Goal: Task Accomplishment & Management: Use online tool/utility

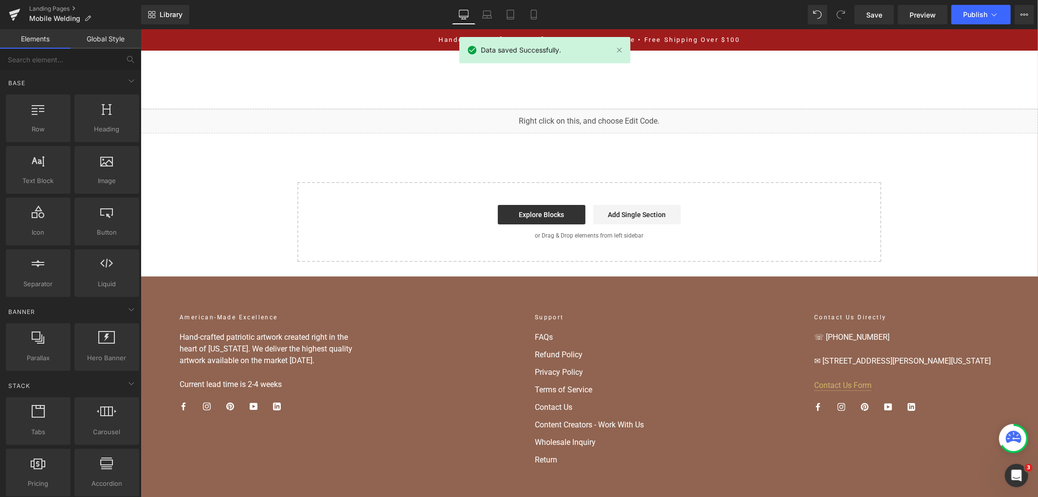
scroll to position [570, 0]
click at [905, 102] on div "Home Home Shop American Collection American Flags (Laser Cut) American Flags (U…" at bounding box center [589, 79] width 898 height 58
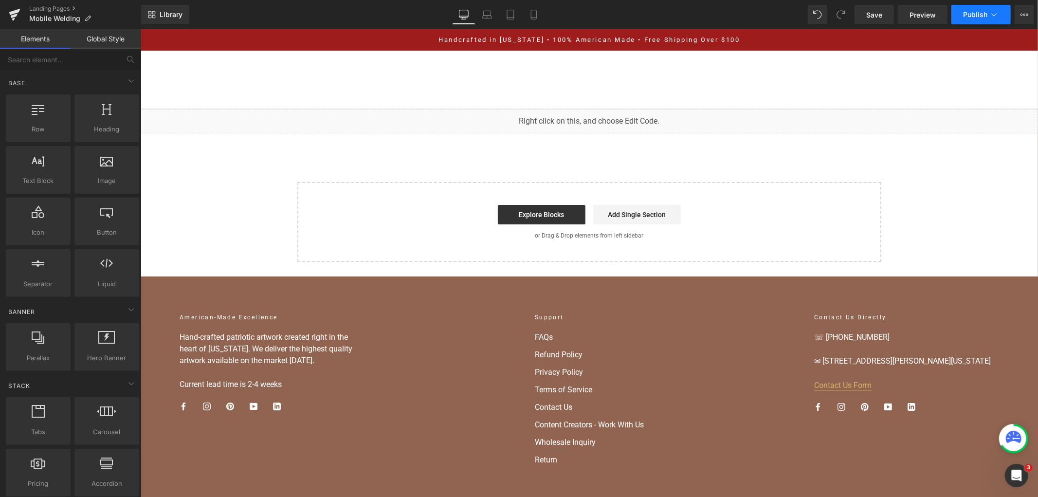
click at [977, 17] on span "Publish" at bounding box center [975, 15] width 24 height 8
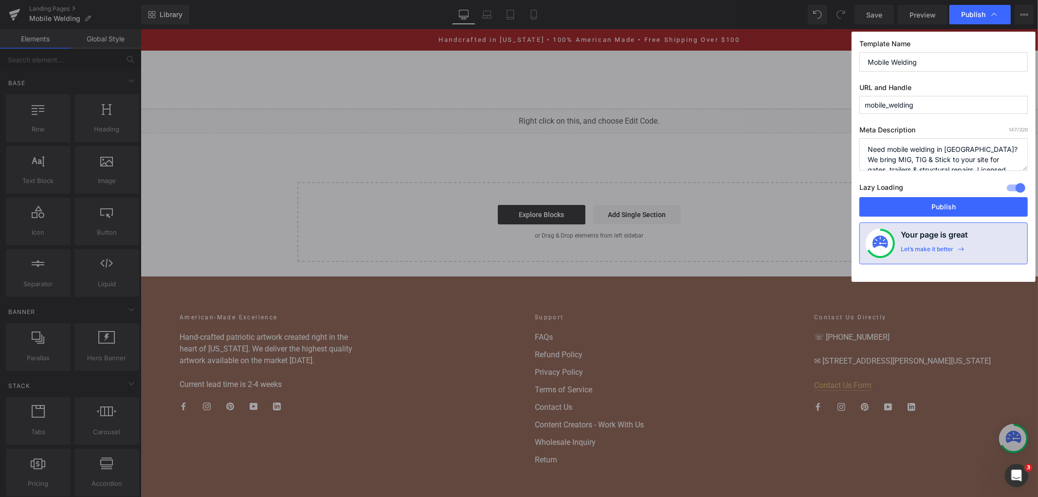
click at [938, 207] on button "Publish" at bounding box center [944, 206] width 168 height 19
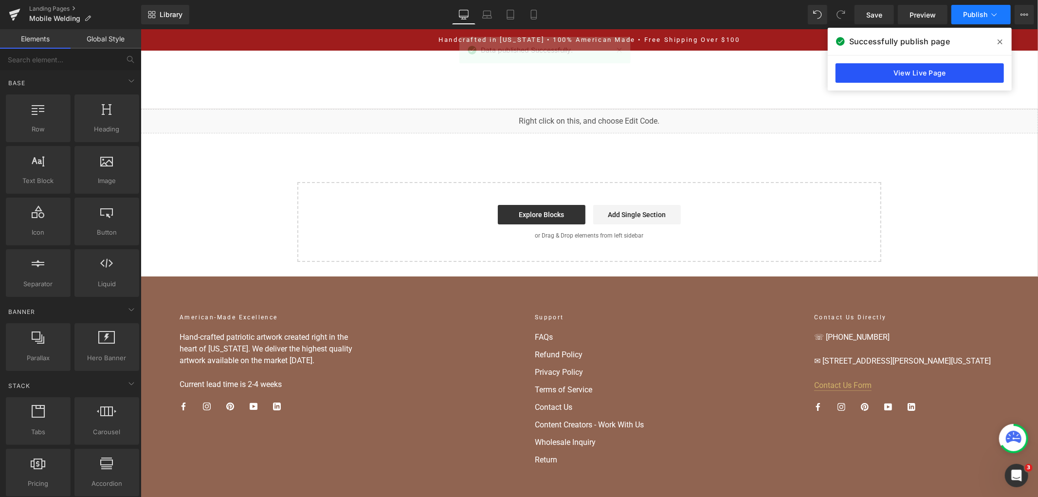
click at [981, 73] on link "View Live Page" at bounding box center [920, 72] width 168 height 19
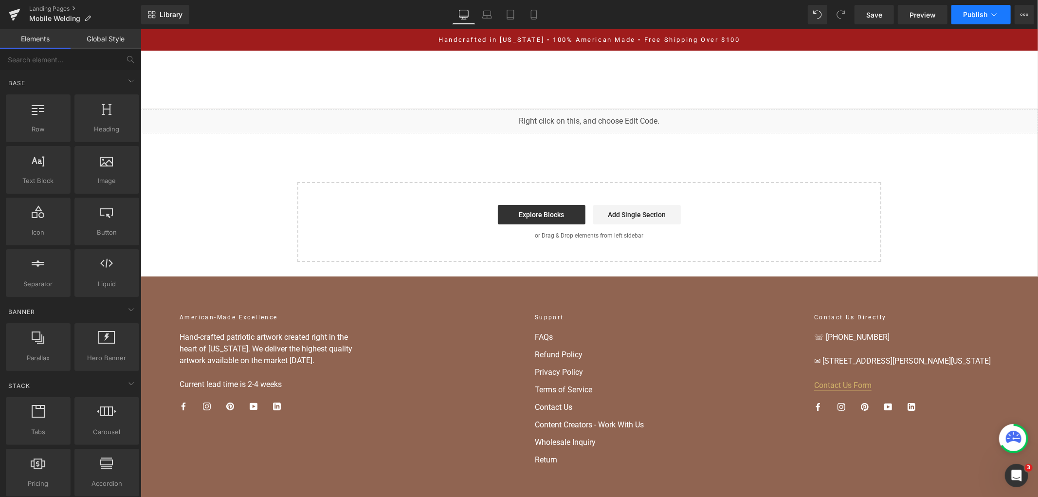
click at [974, 20] on button "Publish" at bounding box center [981, 14] width 59 height 19
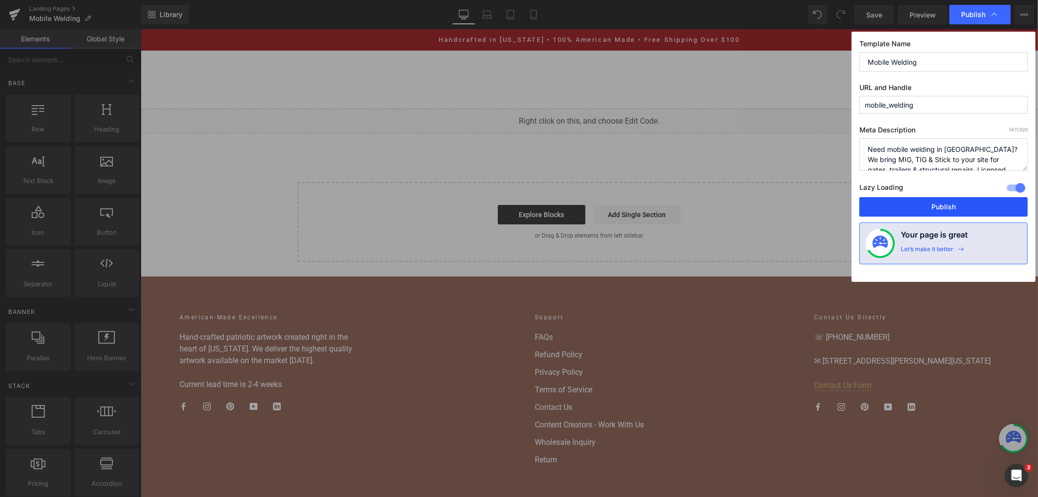
drag, startPoint x: 933, startPoint y: 206, endPoint x: 373, endPoint y: 118, distance: 567.3
click at [933, 206] on button "Publish" at bounding box center [944, 206] width 168 height 19
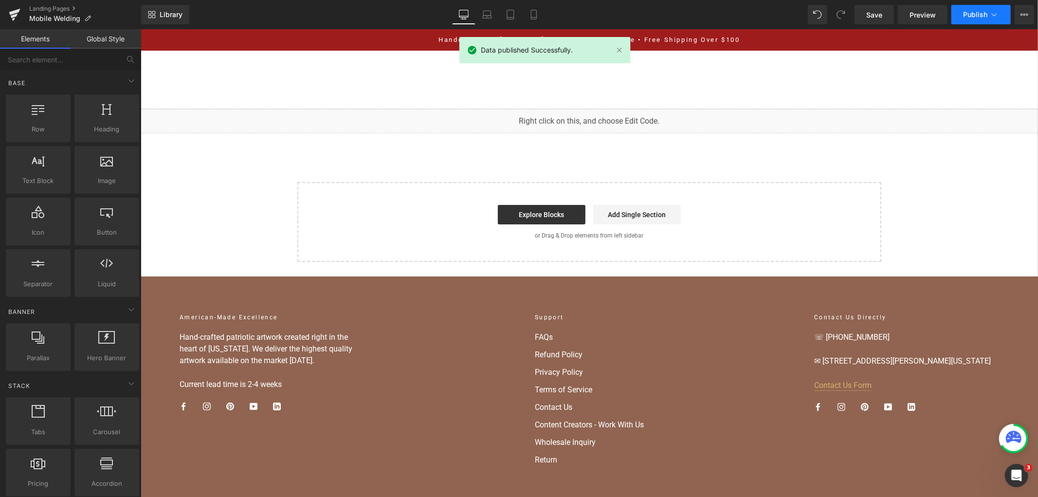
click at [991, 20] on button "Publish" at bounding box center [981, 14] width 59 height 19
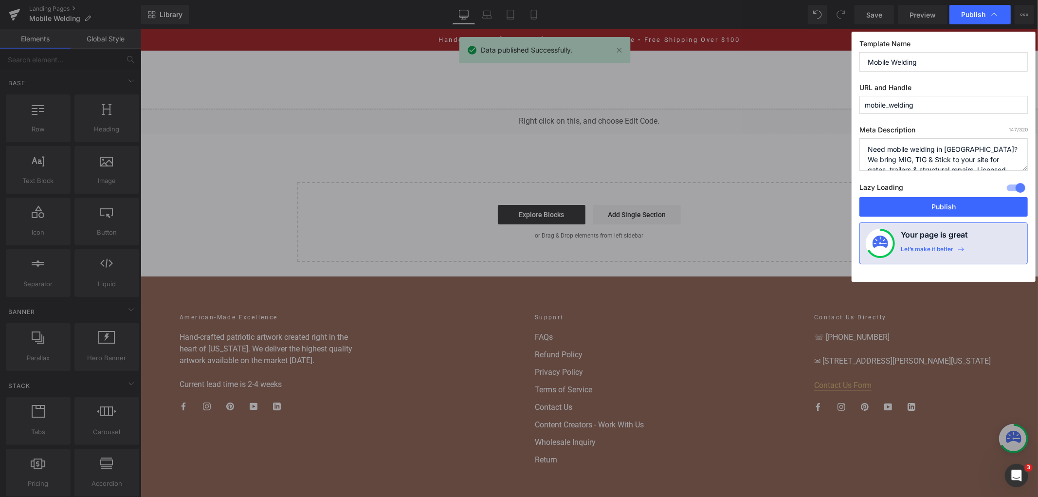
click at [948, 208] on button "Publish" at bounding box center [944, 206] width 168 height 19
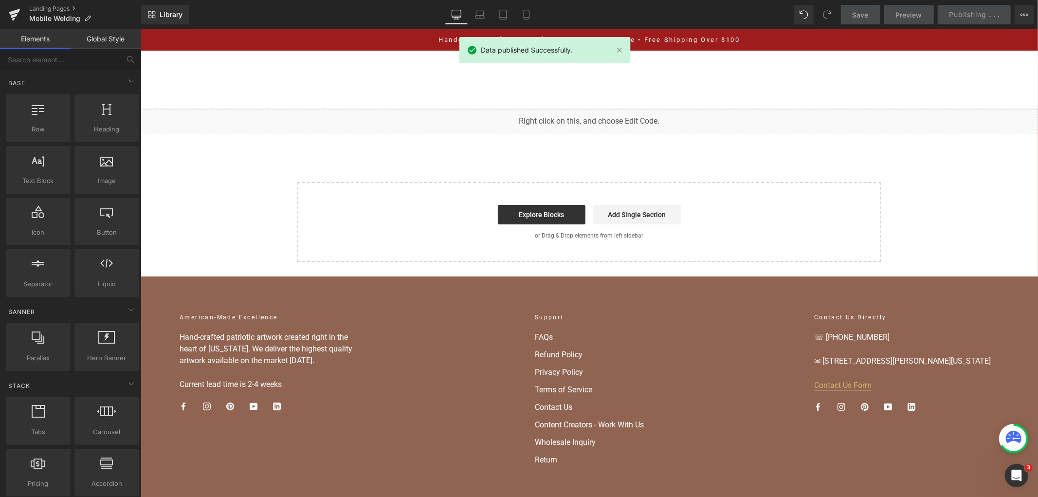
click at [562, 51] on span "Data published Successfully." at bounding box center [527, 50] width 92 height 11
drag, startPoint x: 622, startPoint y: 49, endPoint x: 492, endPoint y: 23, distance: 132.4
click at [622, 49] on link at bounding box center [619, 50] width 11 height 11
click at [1016, 14] on button "View Live Page View with current Template Save Template to Library Schedule Pub…" at bounding box center [1024, 14] width 19 height 19
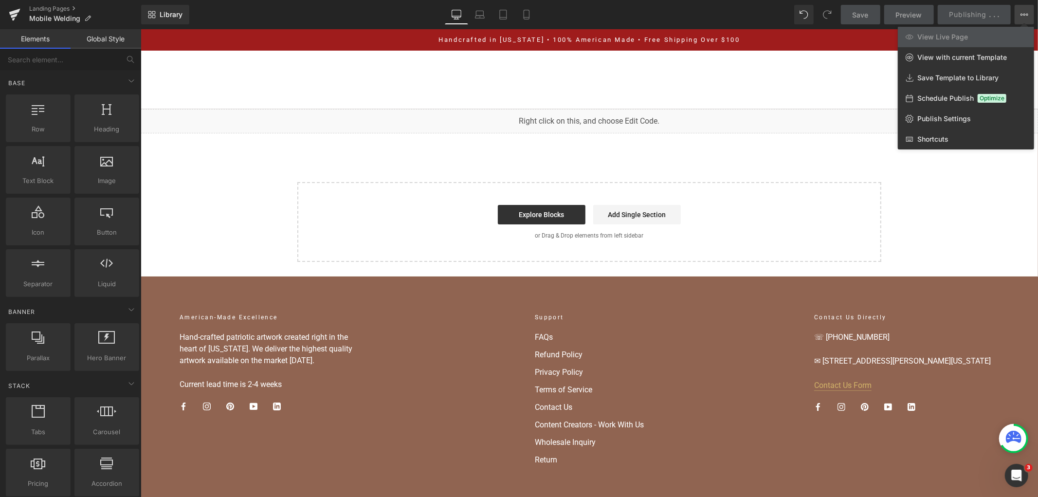
drag, startPoint x: 849, startPoint y: 80, endPoint x: 707, endPoint y: 48, distance: 145.3
click at [849, 80] on div at bounding box center [590, 263] width 898 height 468
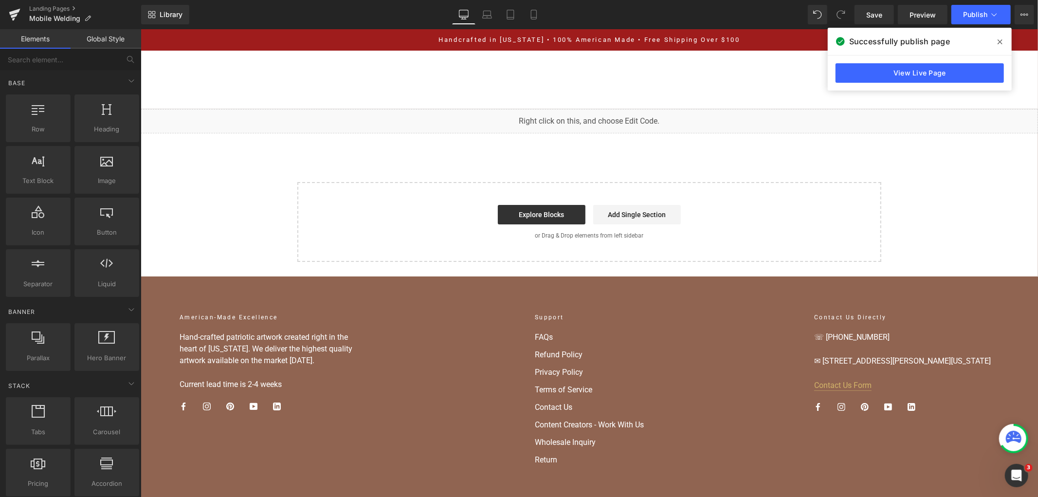
click at [854, 65] on link "View Live Page" at bounding box center [920, 72] width 168 height 19
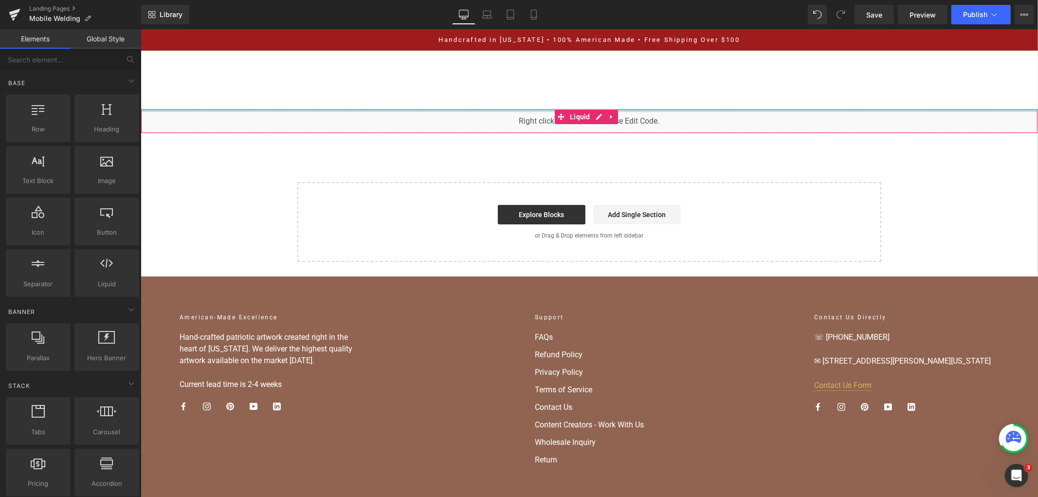
click at [475, 0] on div "You are previewing how the will restyle your page. You can not edit Elements in…" at bounding box center [519, 0] width 1038 height 0
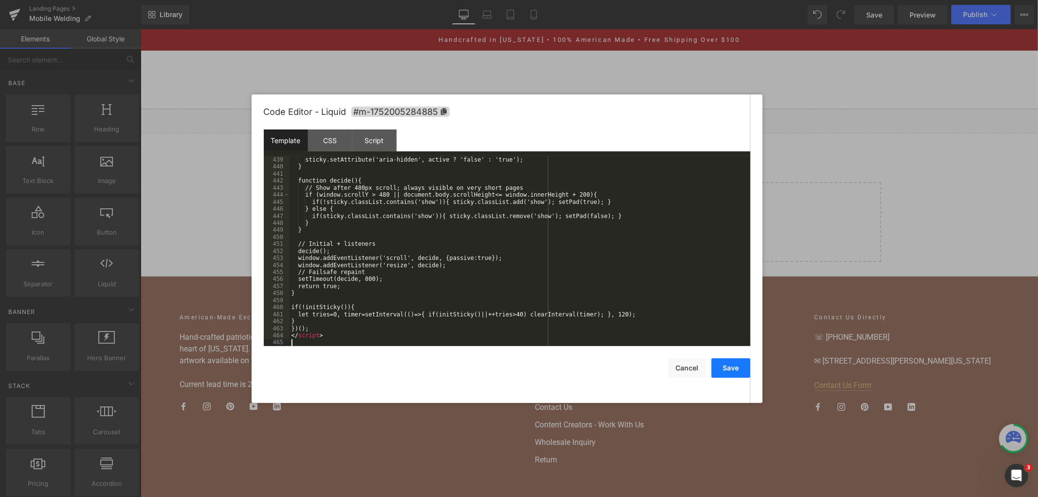
drag, startPoint x: 736, startPoint y: 375, endPoint x: 733, endPoint y: 369, distance: 6.5
click at [736, 375] on button "Save" at bounding box center [731, 367] width 39 height 19
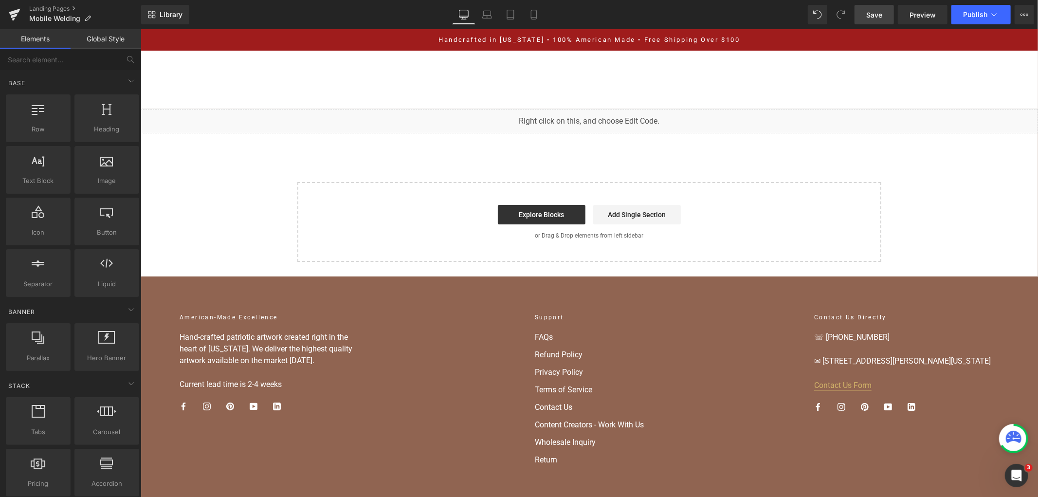
click at [878, 16] on span "Save" at bounding box center [875, 15] width 16 height 10
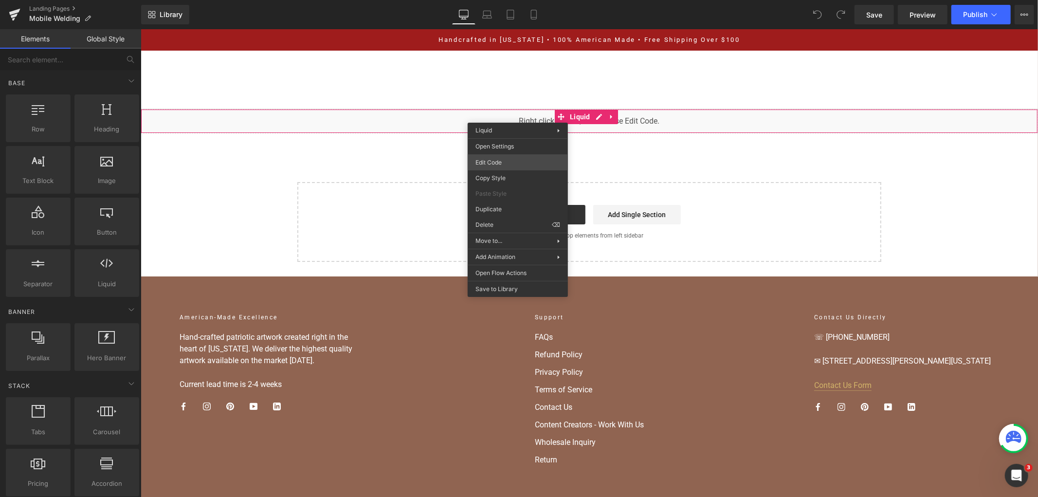
click at [512, 0] on div "You are previewing how the will restyle your page. You can not edit Elements in…" at bounding box center [519, 0] width 1038 height 0
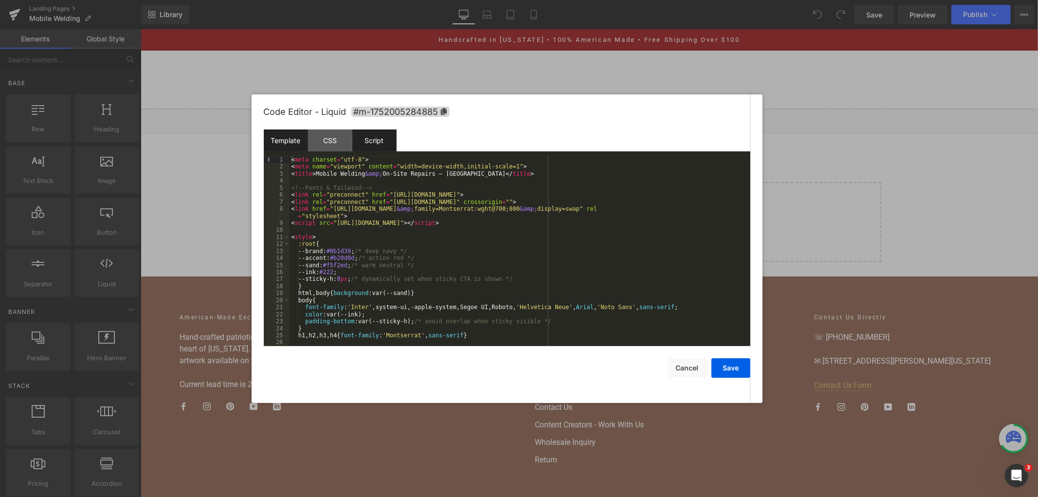
click at [390, 140] on div "Script" at bounding box center [374, 141] width 44 height 22
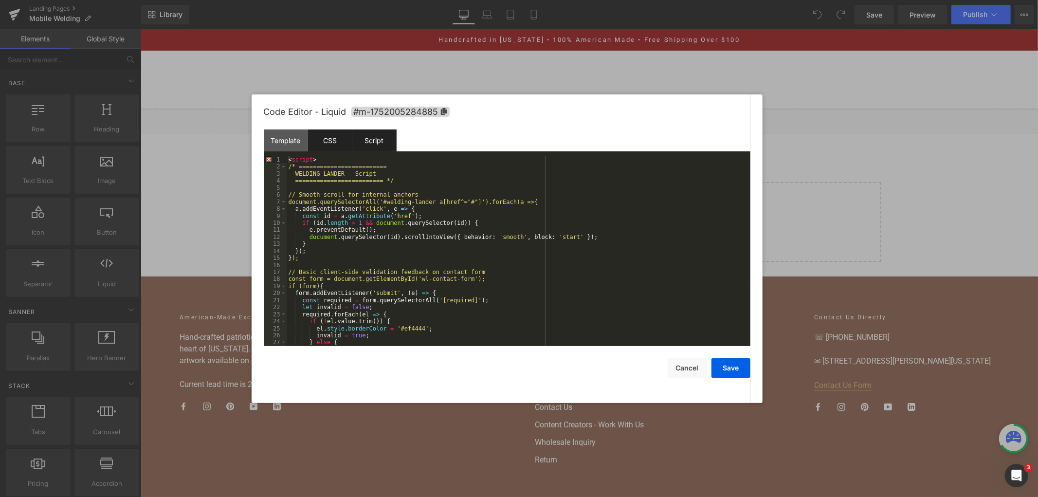
click at [338, 137] on div "CSS" at bounding box center [330, 141] width 44 height 22
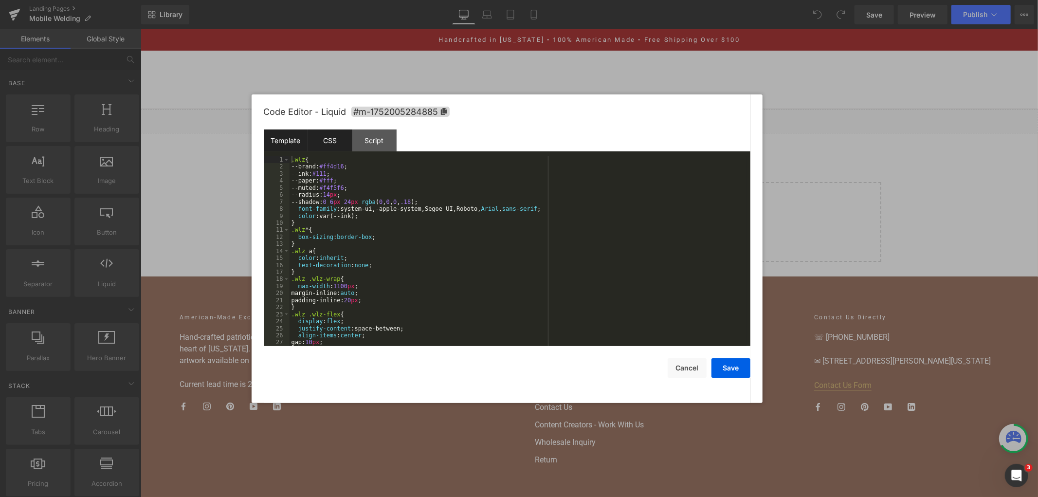
click at [304, 134] on div "Template" at bounding box center [286, 141] width 44 height 22
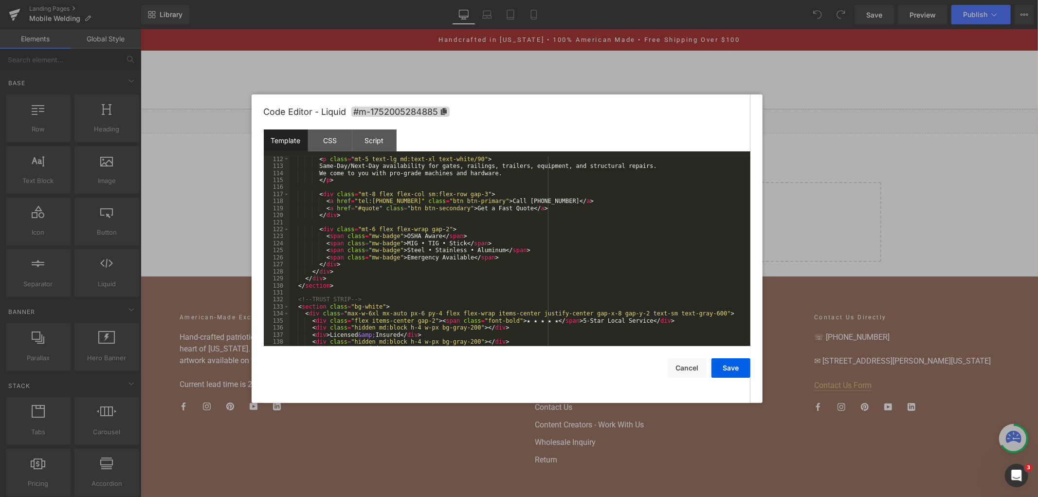
scroll to position [907, 0]
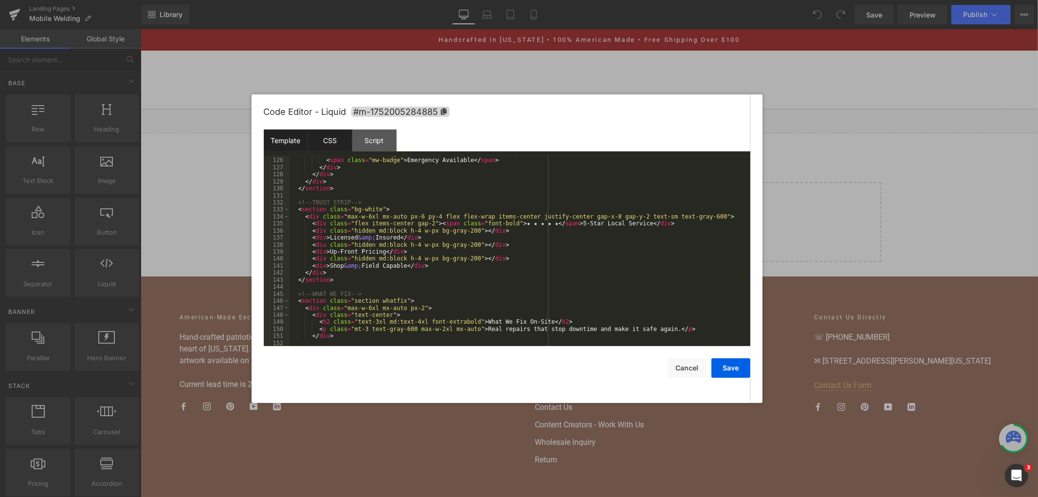
click at [330, 141] on div "CSS" at bounding box center [330, 141] width 44 height 22
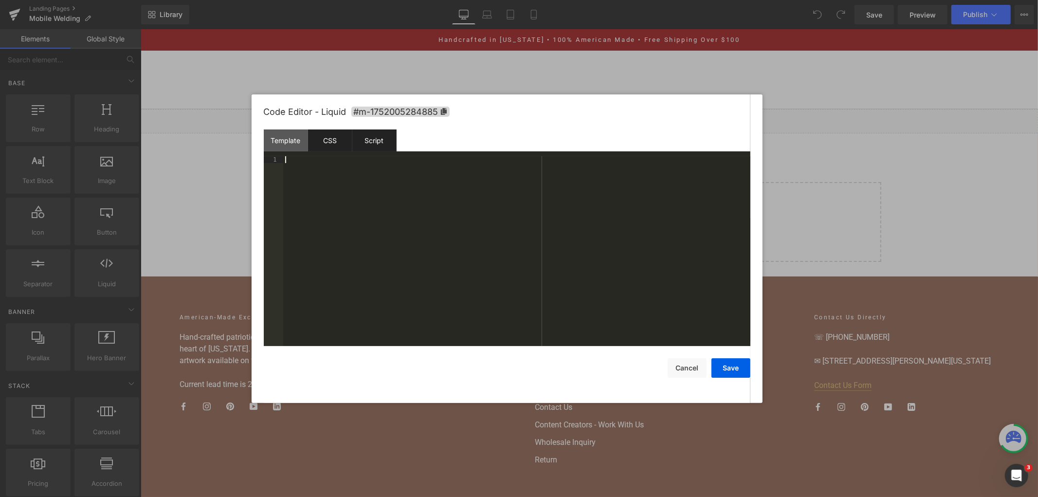
click at [368, 135] on div "Script" at bounding box center [374, 141] width 44 height 22
click at [294, 134] on div "Template" at bounding box center [286, 141] width 44 height 22
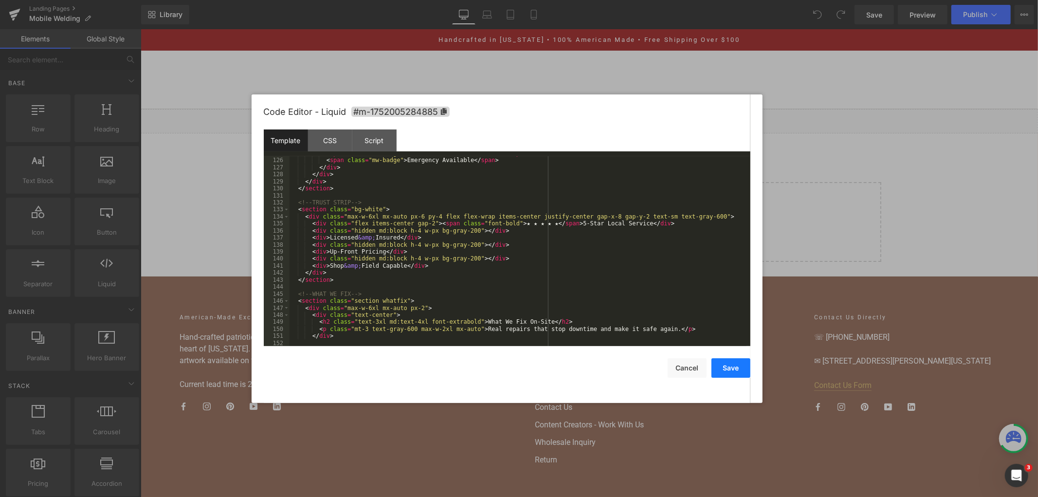
click at [727, 366] on button "Save" at bounding box center [731, 367] width 39 height 19
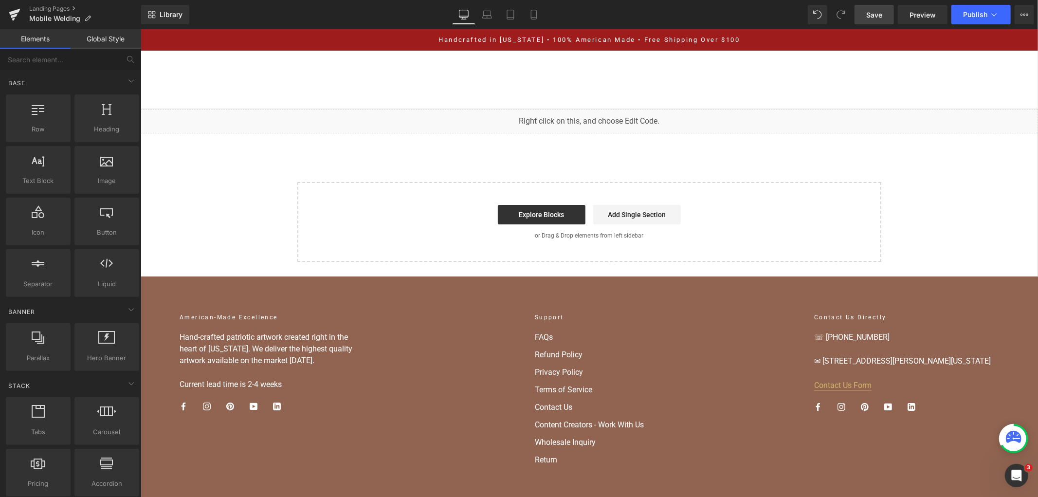
click at [874, 6] on link "Save" at bounding box center [874, 14] width 39 height 19
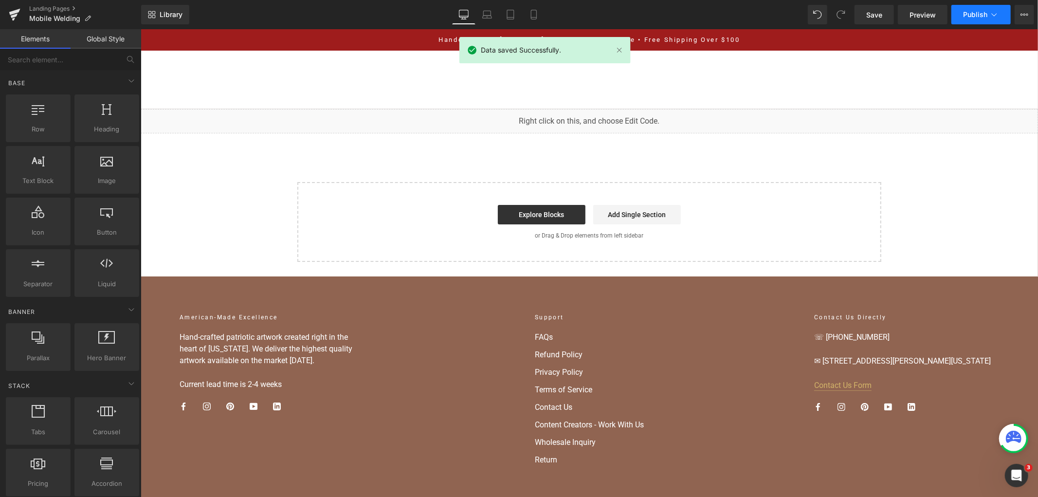
click at [967, 15] on span "Publish" at bounding box center [975, 15] width 24 height 8
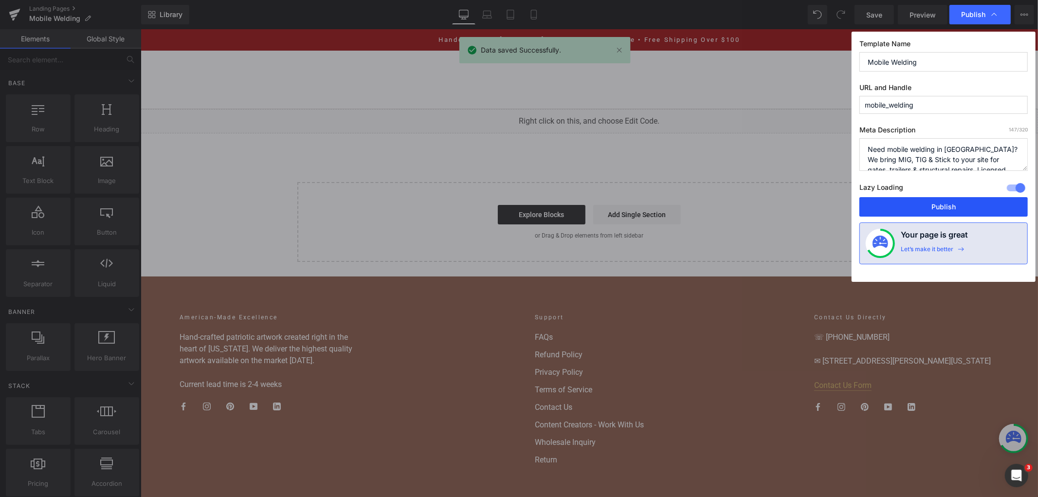
click at [921, 210] on button "Publish" at bounding box center [944, 206] width 168 height 19
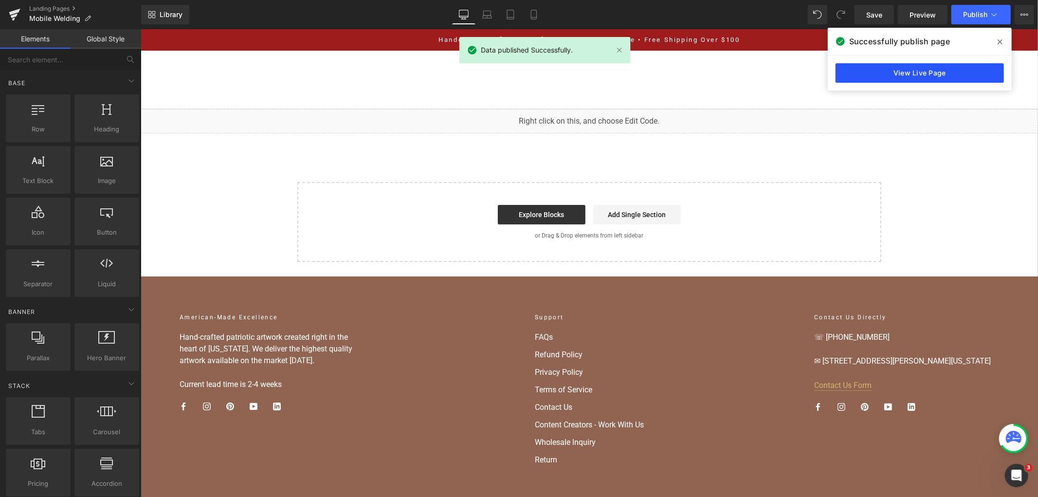
click at [944, 67] on link "View Live Page" at bounding box center [920, 72] width 168 height 19
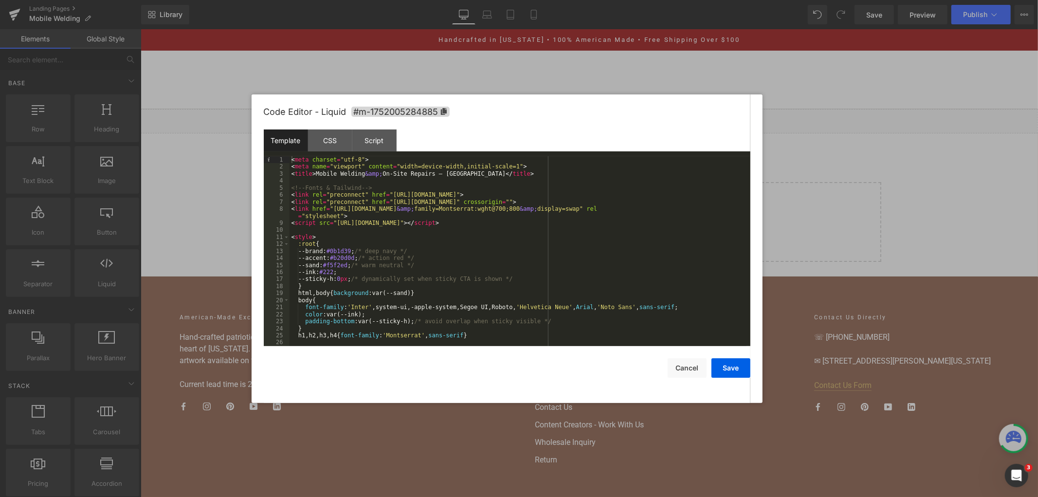
drag, startPoint x: 454, startPoint y: 86, endPoint x: 581, endPoint y: 109, distance: 128.7
click at [581, 109] on div "Code Editor - Liquid #m-1752005284885" at bounding box center [507, 111] width 487 height 35
click at [376, 262] on div "< meta charset = "utf-8" > < meta name = "viewport" content = "width=device-wid…" at bounding box center [518, 258] width 457 height 204
click at [450, 192] on div "< meta charset = "utf-8" > < meta name = "viewport" content = "width=device-wid…" at bounding box center [518, 258] width 457 height 204
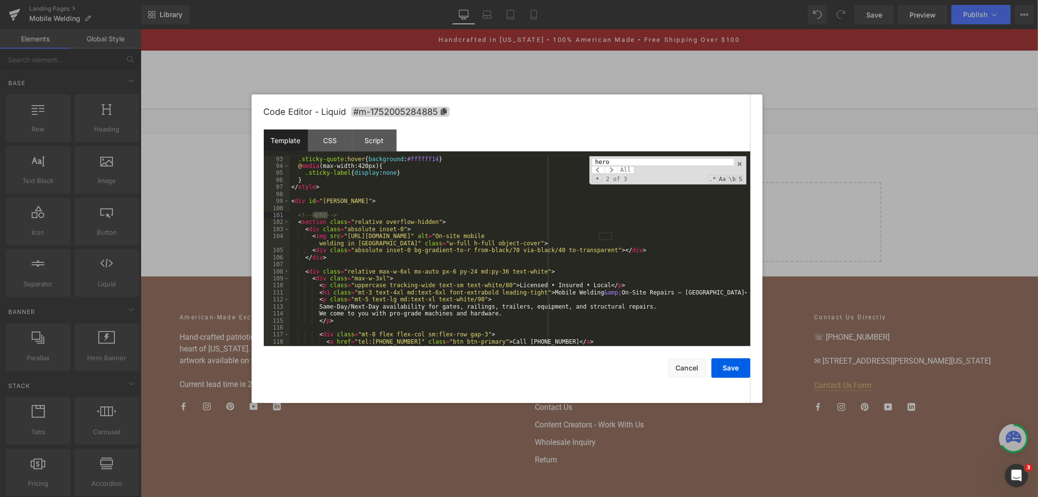
scroll to position [668, 0]
type input "hero"
drag, startPoint x: 667, startPoint y: 237, endPoint x: 344, endPoint y: 234, distance: 322.8
click at [344, 234] on div ".sticky-quote :hover { background : #ffffff14 } @ media (max-width:420px) { .st…" at bounding box center [518, 258] width 457 height 204
click at [741, 363] on button "Save" at bounding box center [731, 367] width 39 height 19
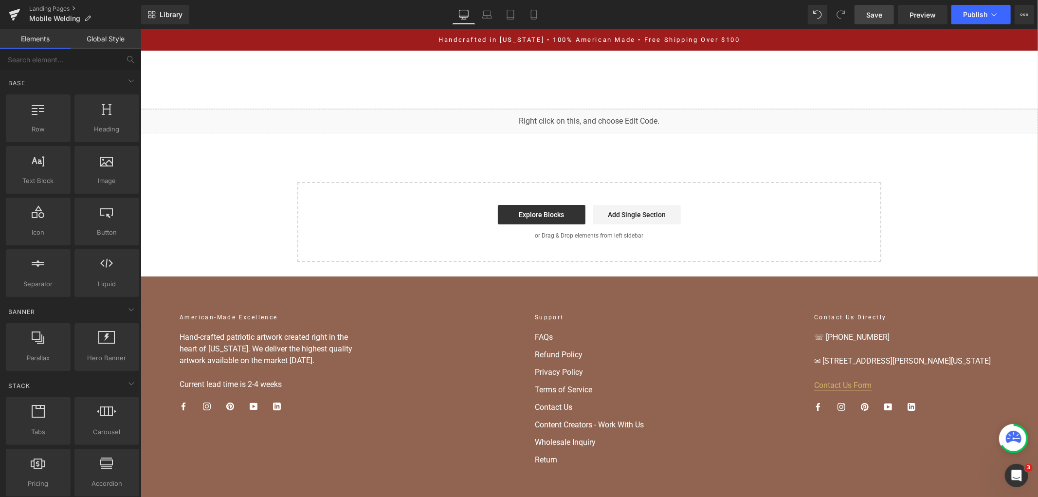
click at [875, 16] on span "Save" at bounding box center [875, 15] width 16 height 10
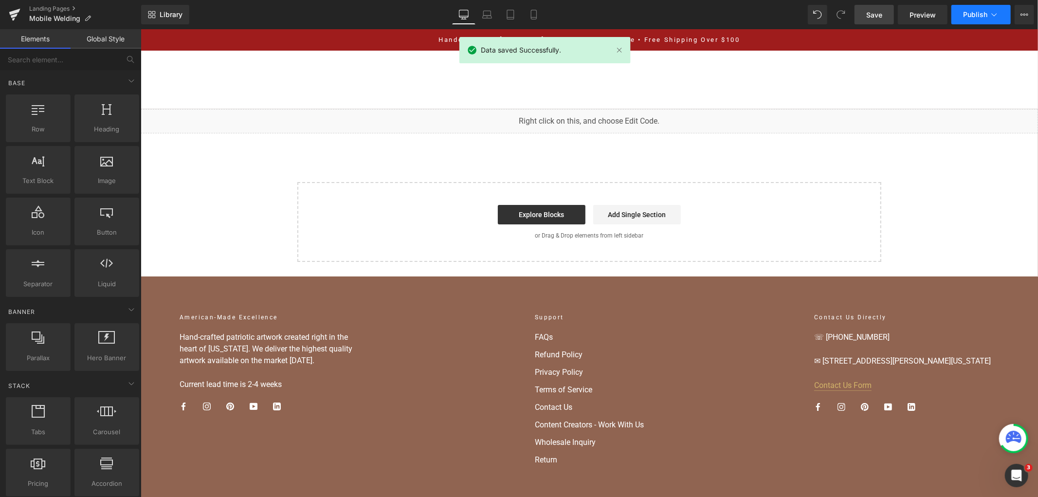
click at [979, 20] on button "Publish" at bounding box center [981, 14] width 59 height 19
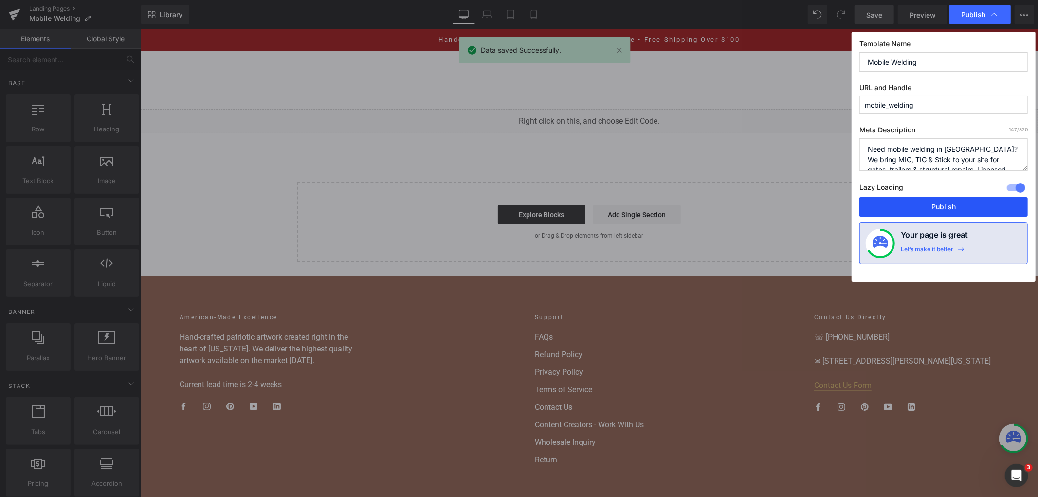
click at [932, 204] on button "Publish" at bounding box center [944, 206] width 168 height 19
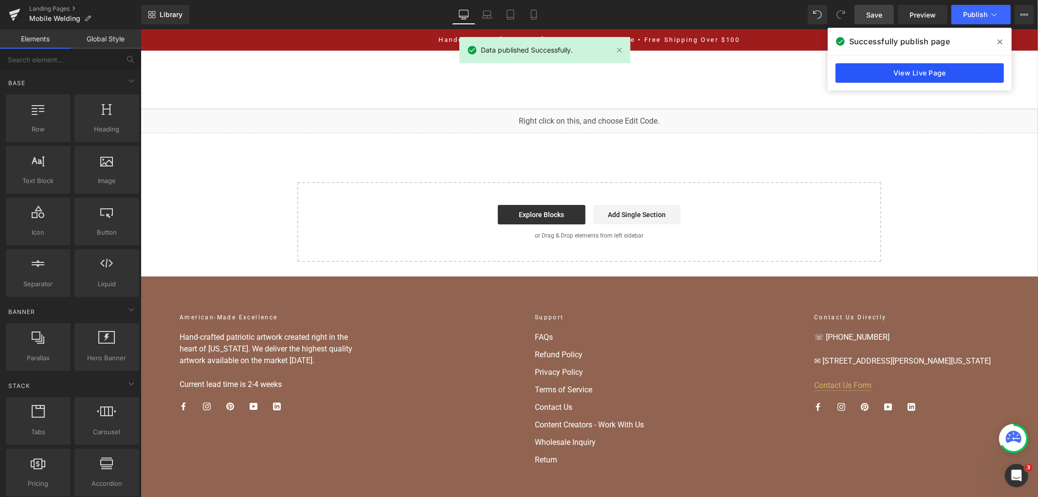
click at [852, 70] on link "View Live Page" at bounding box center [920, 72] width 168 height 19
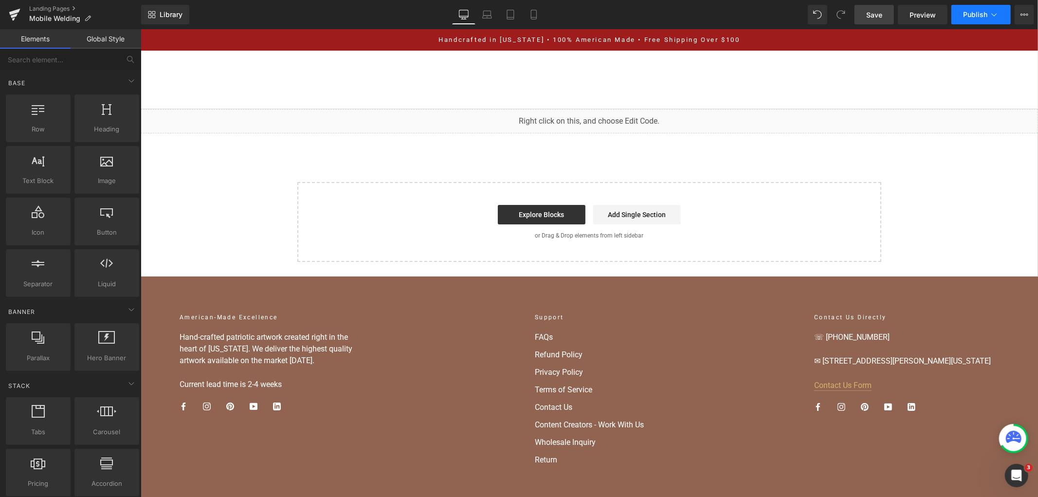
click at [976, 15] on span "Publish" at bounding box center [975, 15] width 24 height 8
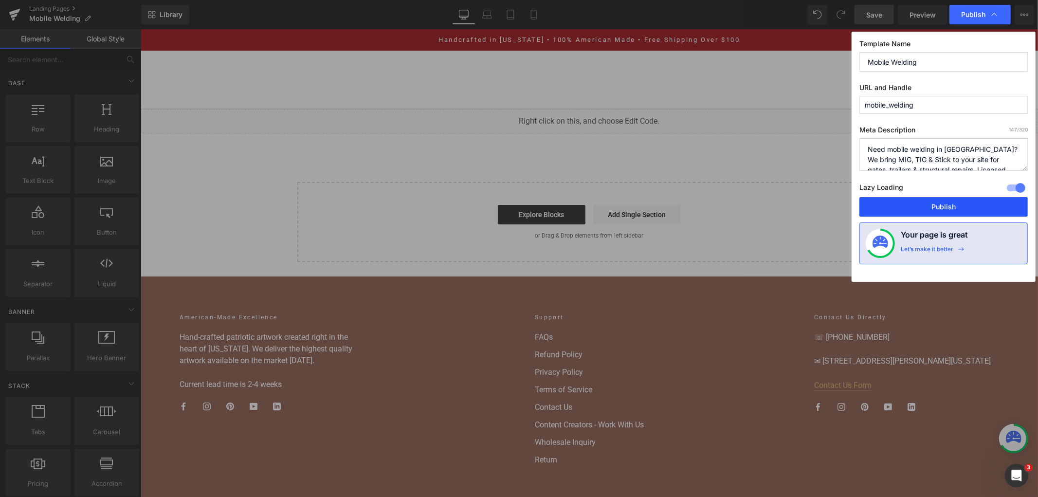
click at [912, 207] on button "Publish" at bounding box center [944, 206] width 168 height 19
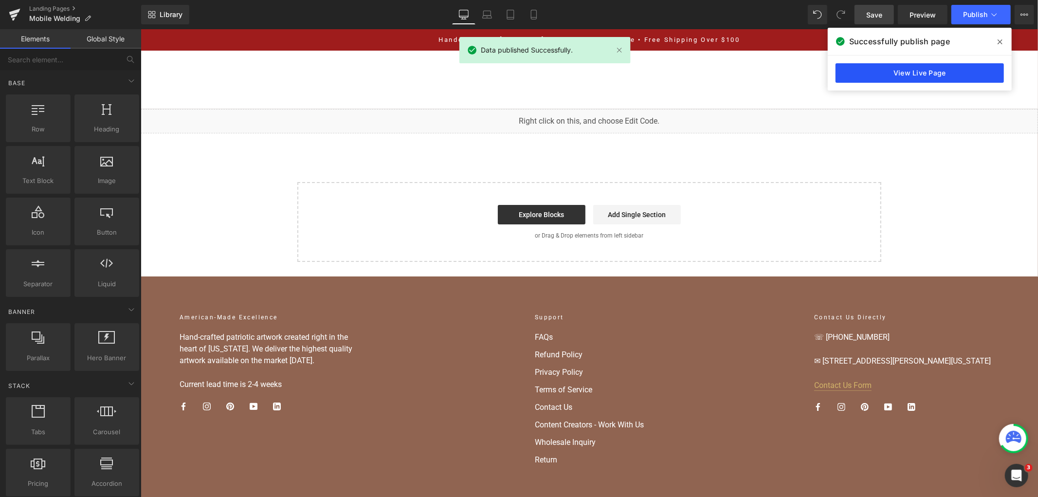
click at [917, 69] on link "View Live Page" at bounding box center [920, 72] width 168 height 19
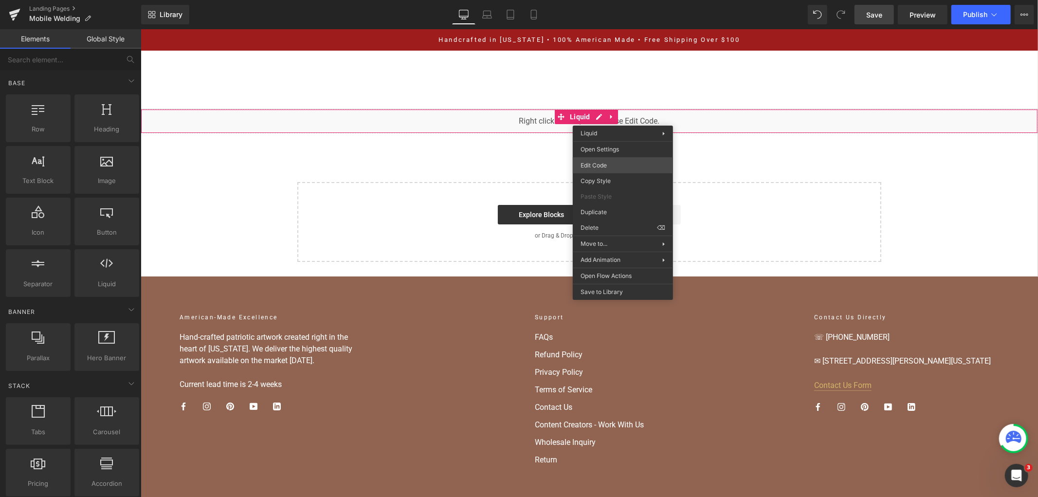
click at [616, 0] on div "You are previewing how the will restyle your page. You can not edit Elements in…" at bounding box center [519, 0] width 1038 height 0
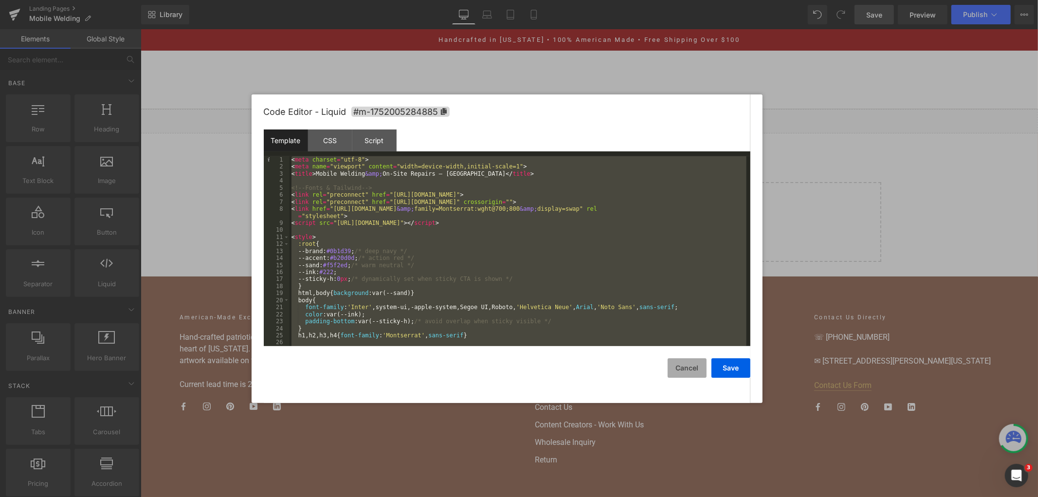
click at [688, 368] on button "Cancel" at bounding box center [687, 367] width 39 height 19
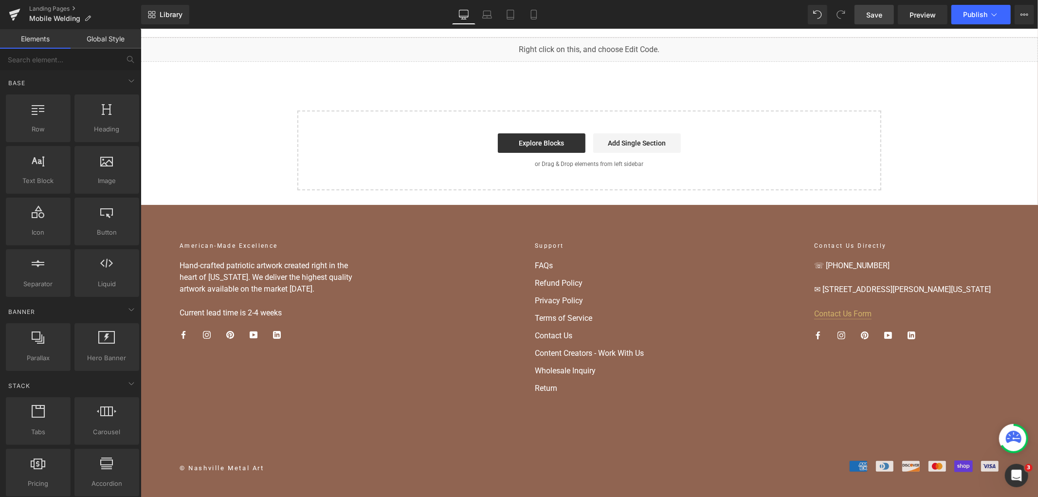
scroll to position [0, 0]
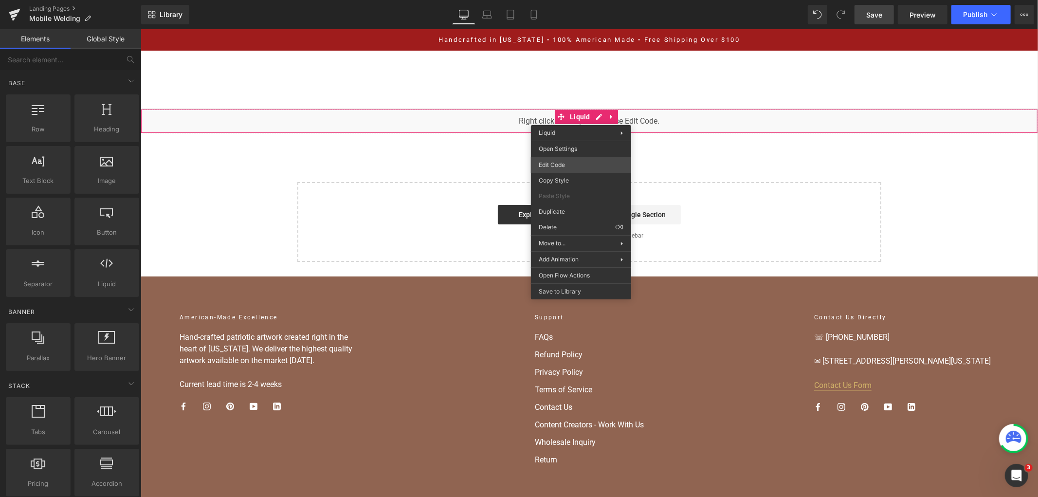
click at [568, 0] on div "You are previewing how the will restyle your page. You can not edit Elements in…" at bounding box center [519, 0] width 1038 height 0
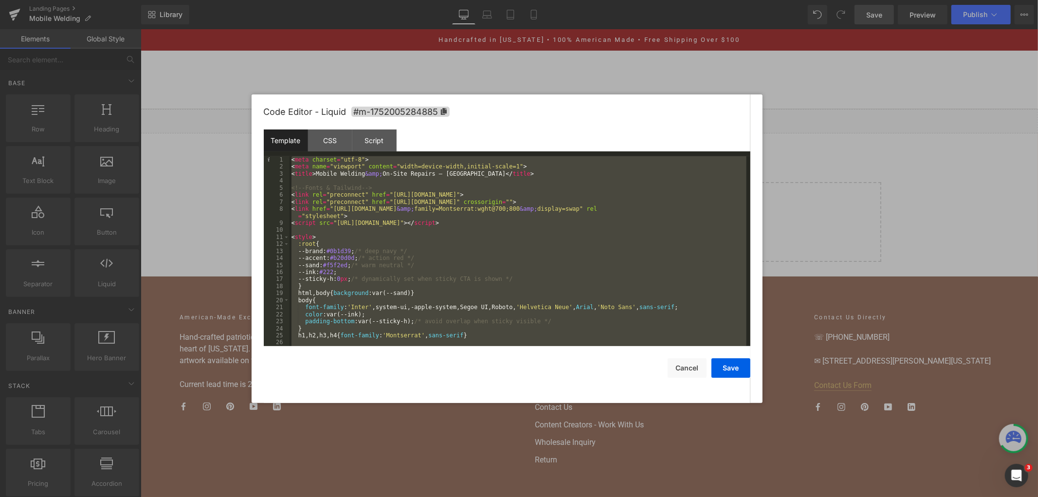
scroll to position [4051, 0]
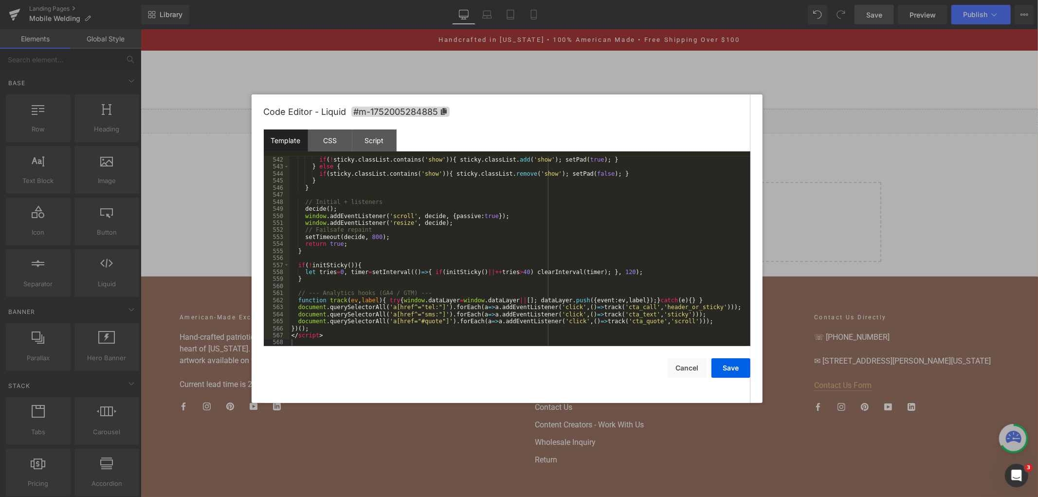
click at [708, 368] on div "Save Cancel" at bounding box center [507, 362] width 487 height 32
click at [737, 373] on button "Save" at bounding box center [731, 367] width 39 height 19
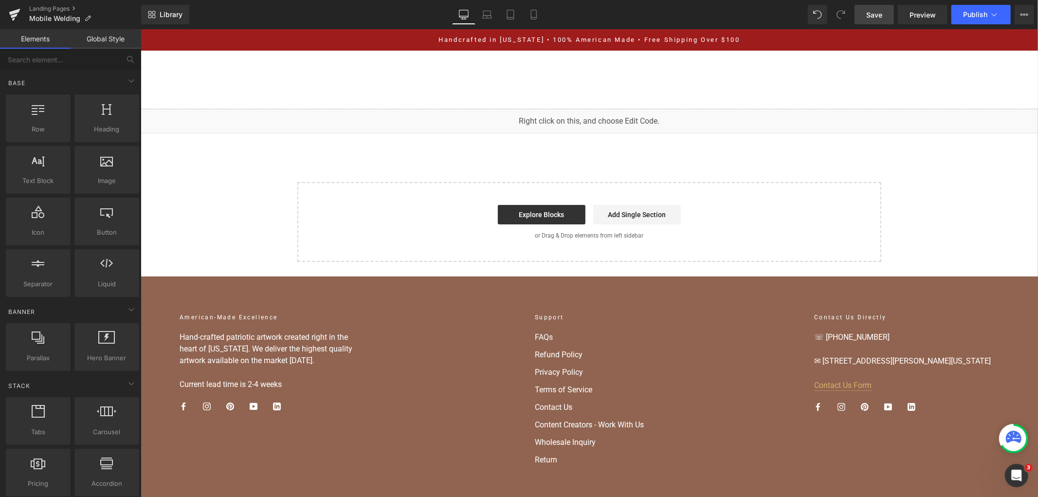
click at [880, 17] on span "Save" at bounding box center [875, 15] width 16 height 10
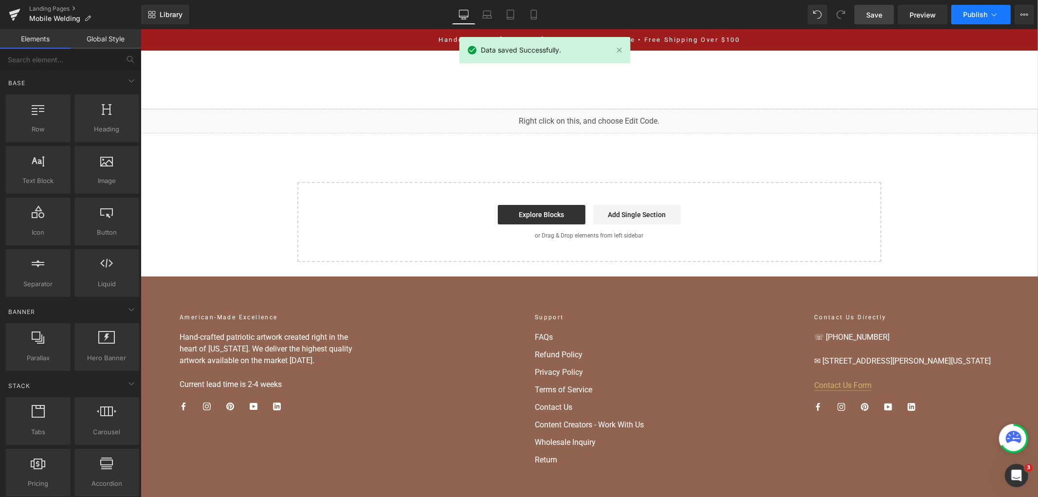
click at [959, 18] on button "Publish" at bounding box center [981, 14] width 59 height 19
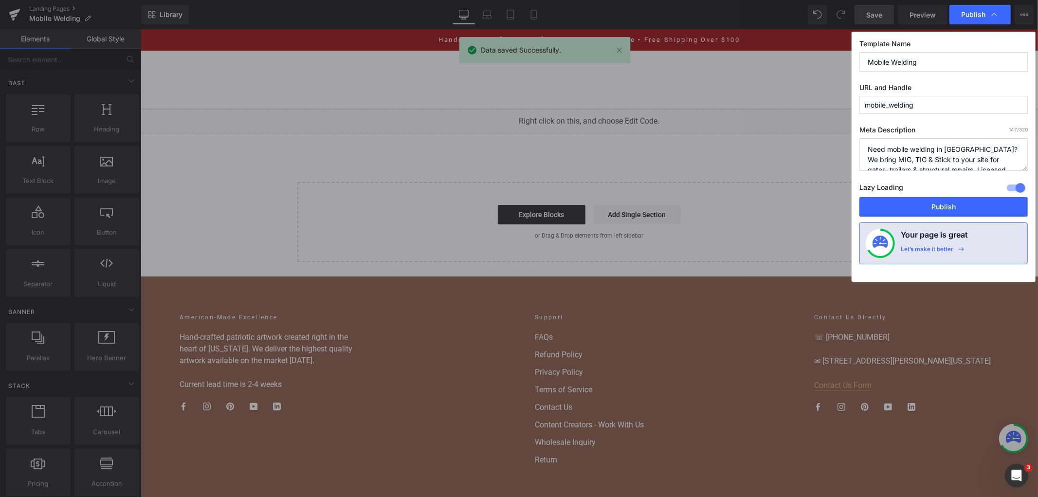
click at [907, 220] on div "Template Name Mobile Welding URL and Handle mobile_welding Meta Description 147…" at bounding box center [944, 157] width 184 height 250
click at [902, 203] on button "Publish" at bounding box center [944, 206] width 168 height 19
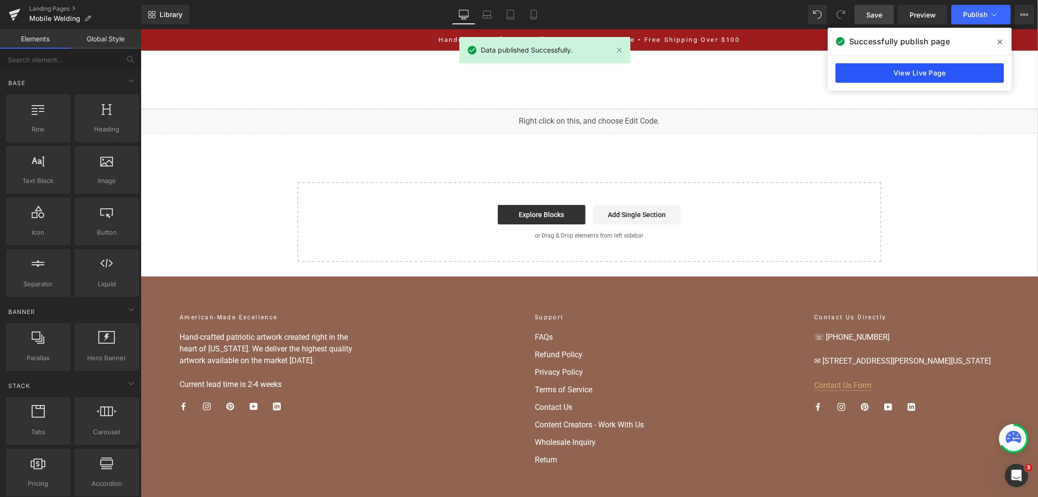
click at [857, 69] on link "View Live Page" at bounding box center [920, 72] width 168 height 19
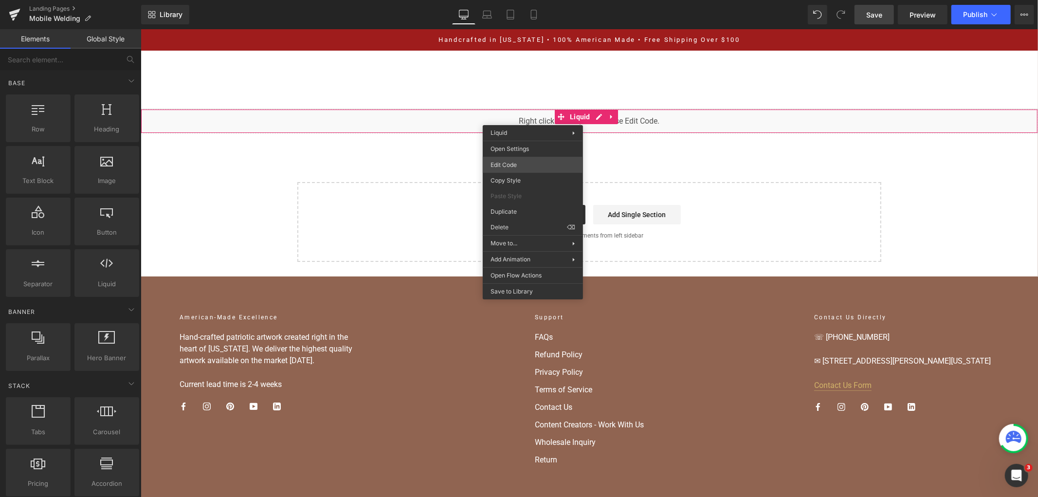
click at [530, 0] on div "You are previewing how the will restyle your page. You can not edit Elements in…" at bounding box center [519, 0] width 1038 height 0
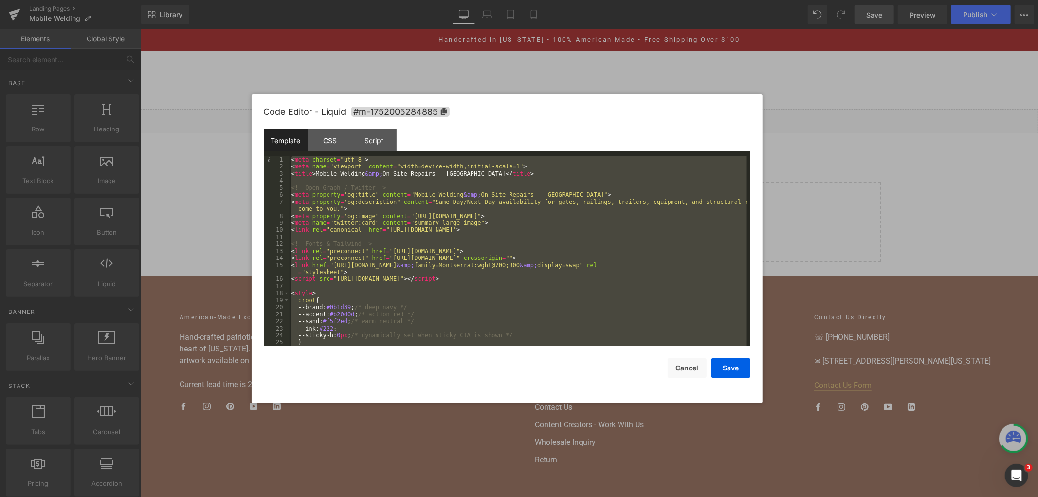
scroll to position [4458, 0]
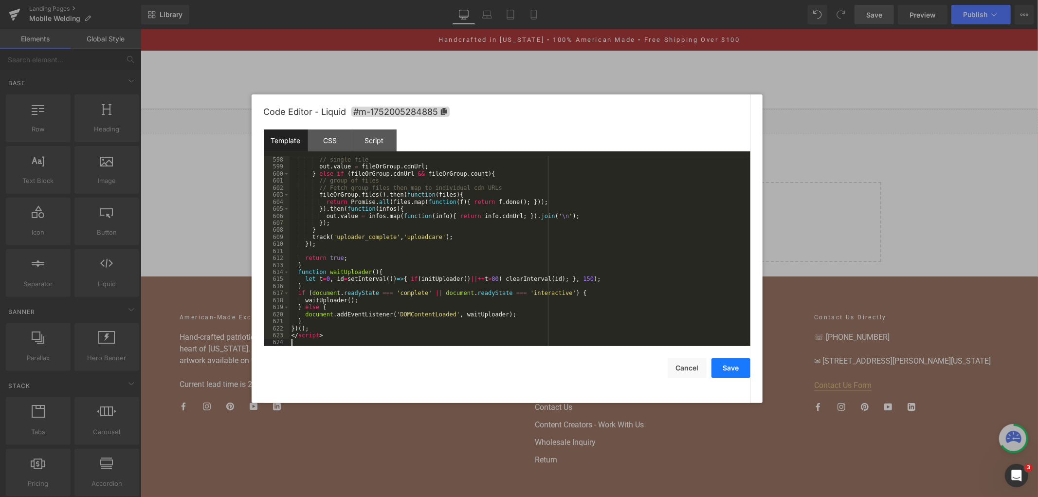
click at [729, 367] on button "Save" at bounding box center [731, 367] width 39 height 19
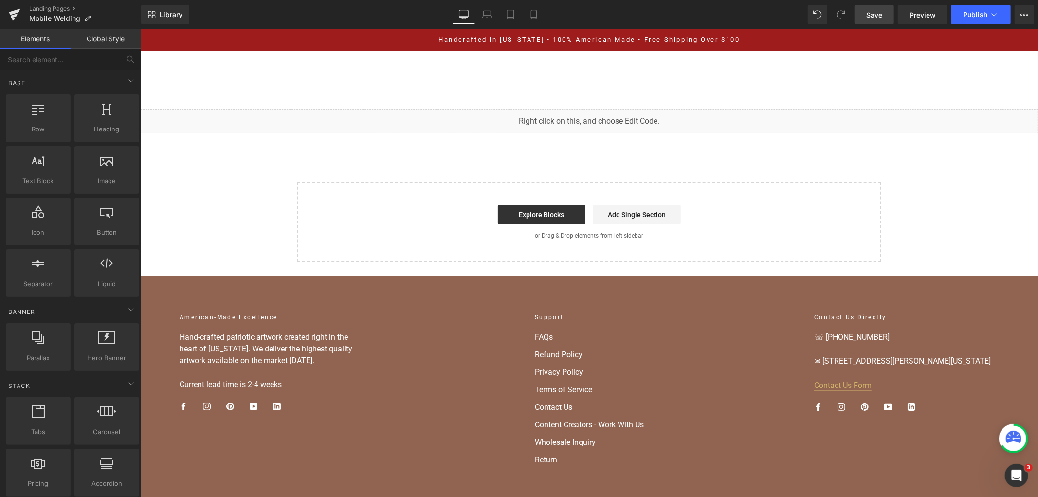
click at [882, 16] on span "Save" at bounding box center [875, 15] width 16 height 10
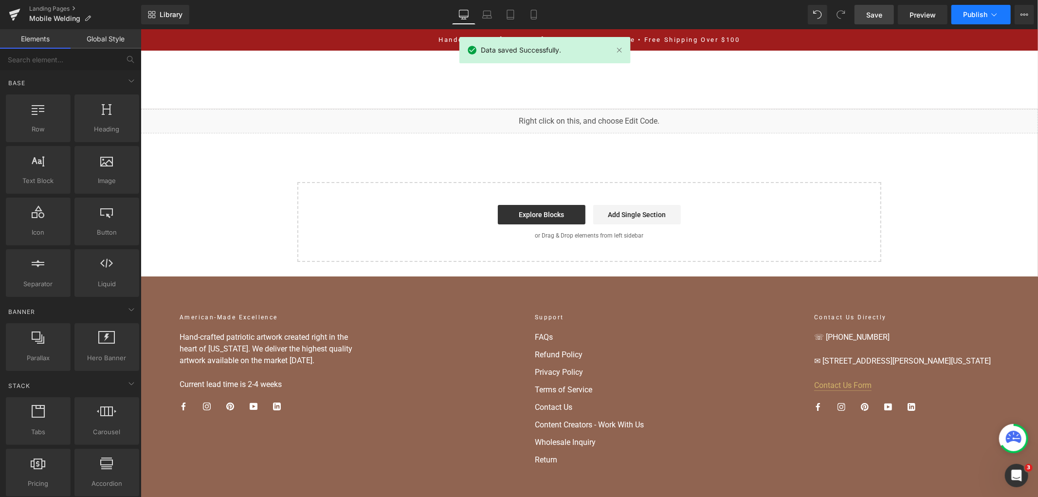
click at [963, 16] on button "Publish" at bounding box center [981, 14] width 59 height 19
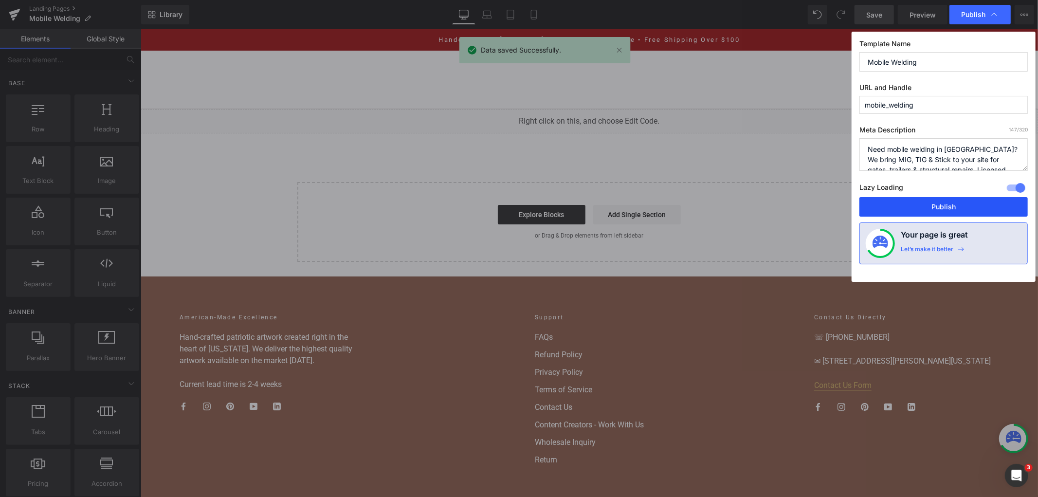
click at [916, 216] on button "Publish" at bounding box center [944, 206] width 168 height 19
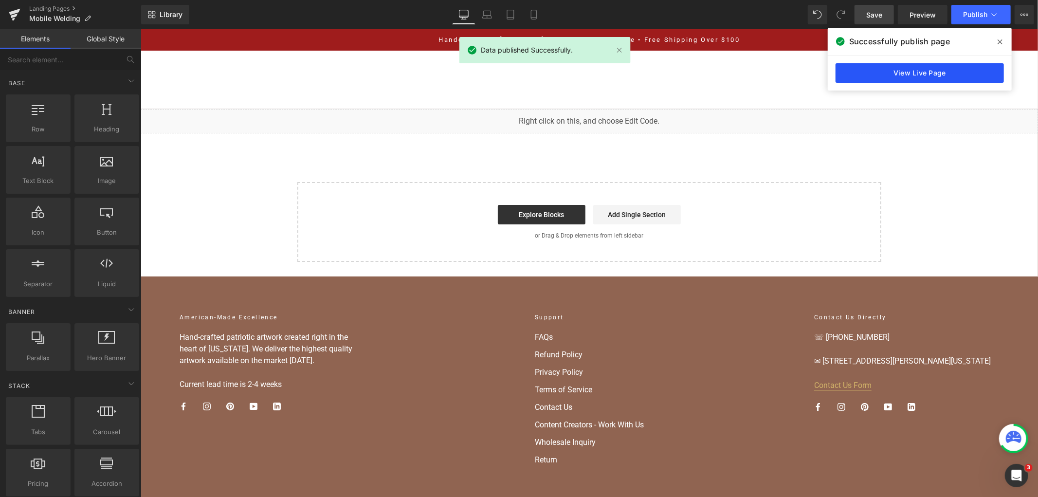
click at [914, 75] on link "View Live Page" at bounding box center [920, 72] width 168 height 19
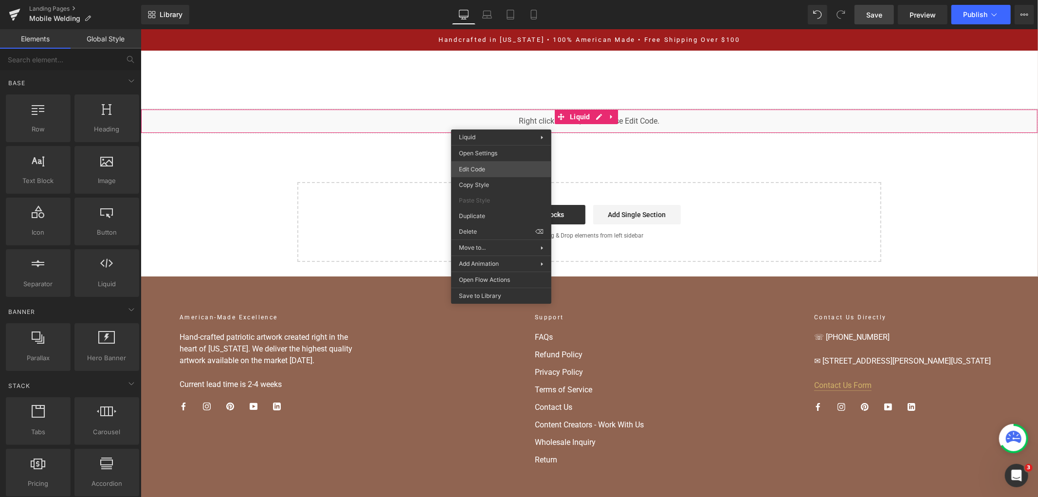
click at [515, 0] on div "You are previewing how the will restyle your page. You can not edit Elements in…" at bounding box center [519, 0] width 1038 height 0
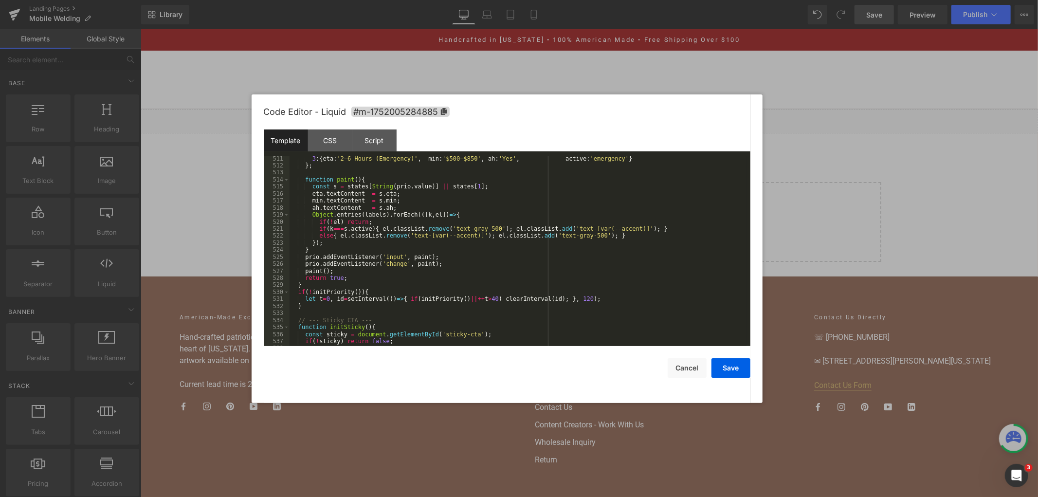
scroll to position [3815, 0]
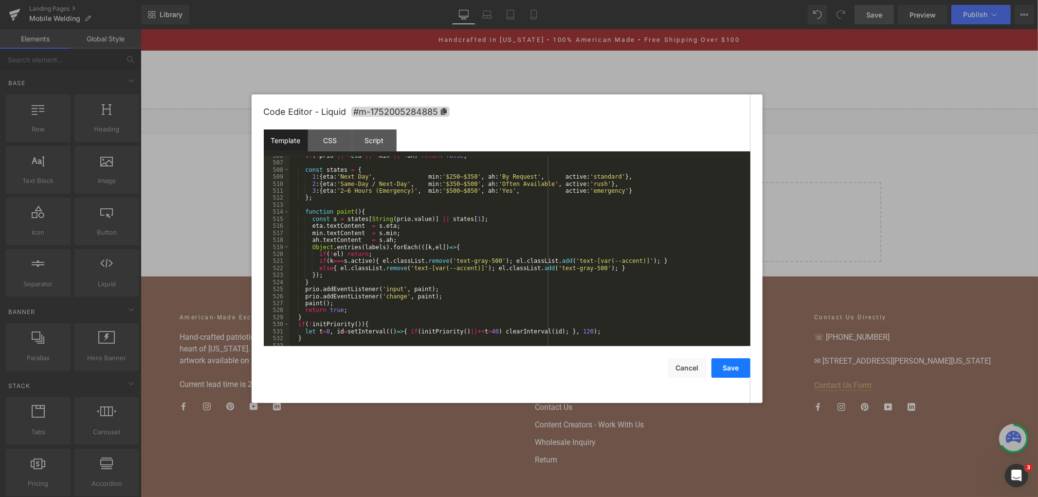
click at [725, 364] on button "Save" at bounding box center [731, 367] width 39 height 19
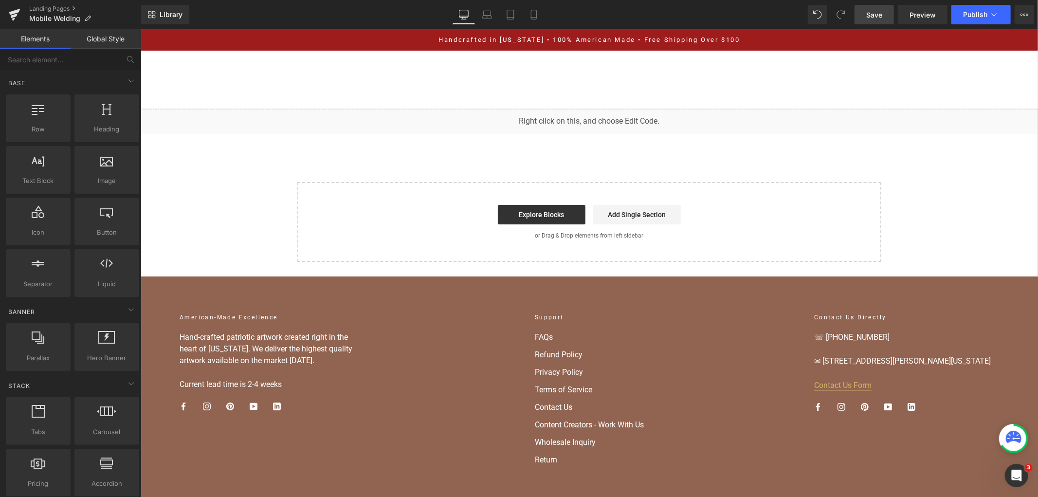
click at [882, 11] on span "Save" at bounding box center [875, 15] width 16 height 10
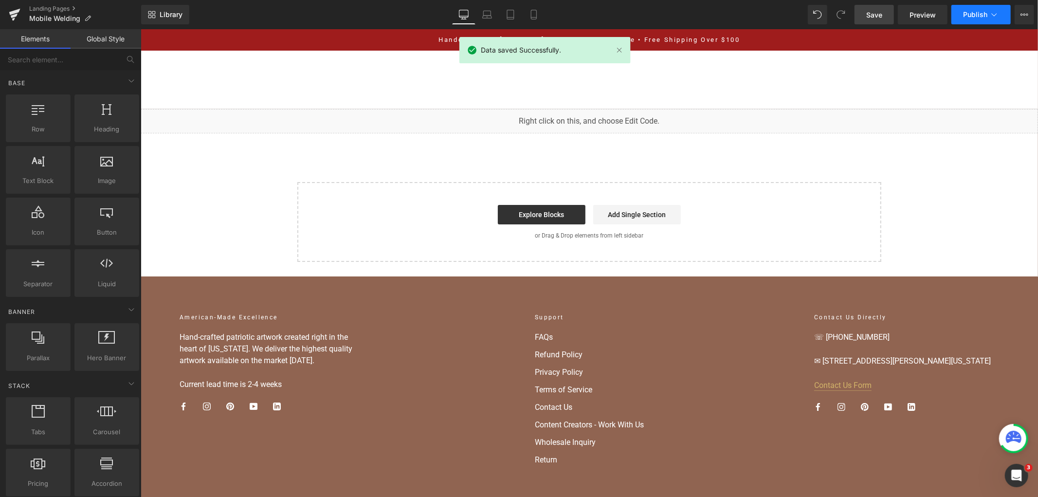
click at [989, 18] on button "Publish" at bounding box center [981, 14] width 59 height 19
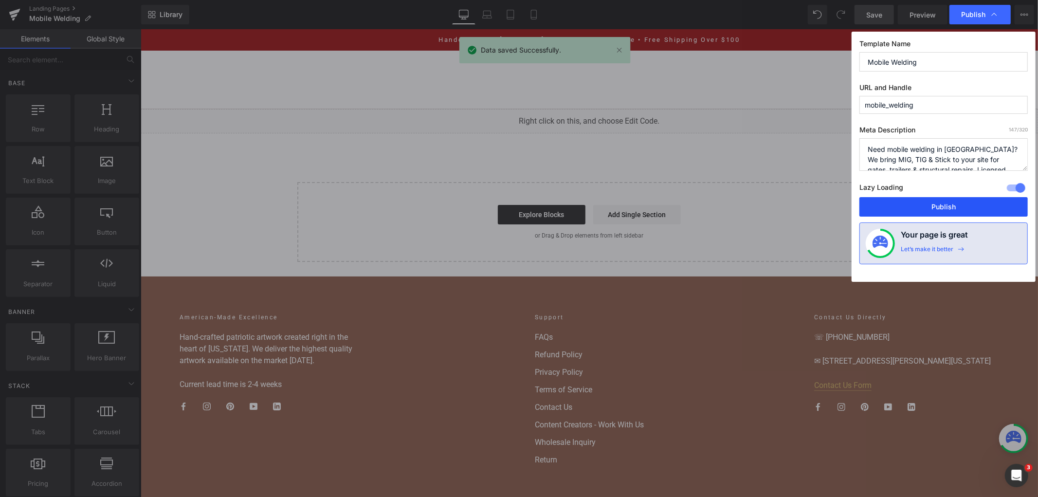
click at [873, 217] on button "Publish" at bounding box center [944, 206] width 168 height 19
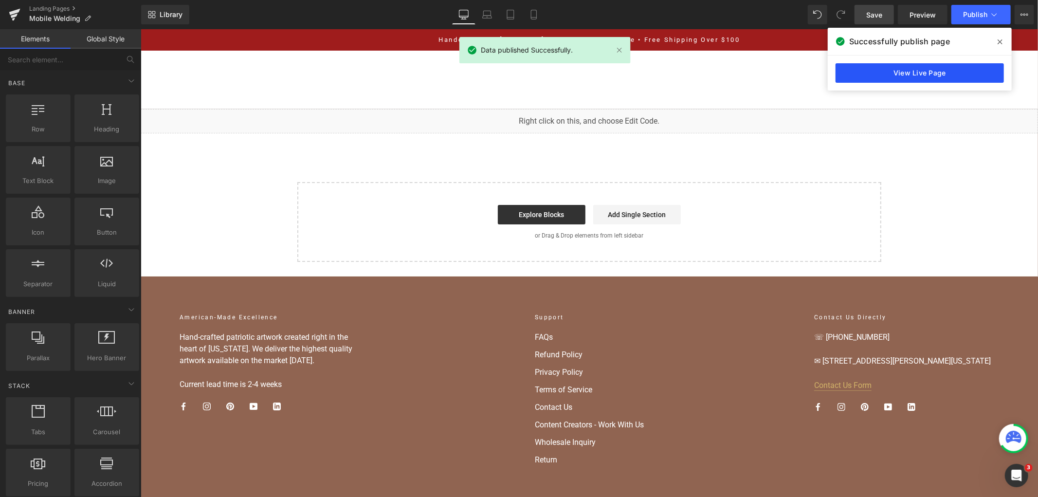
click at [950, 76] on link "View Live Page" at bounding box center [920, 72] width 168 height 19
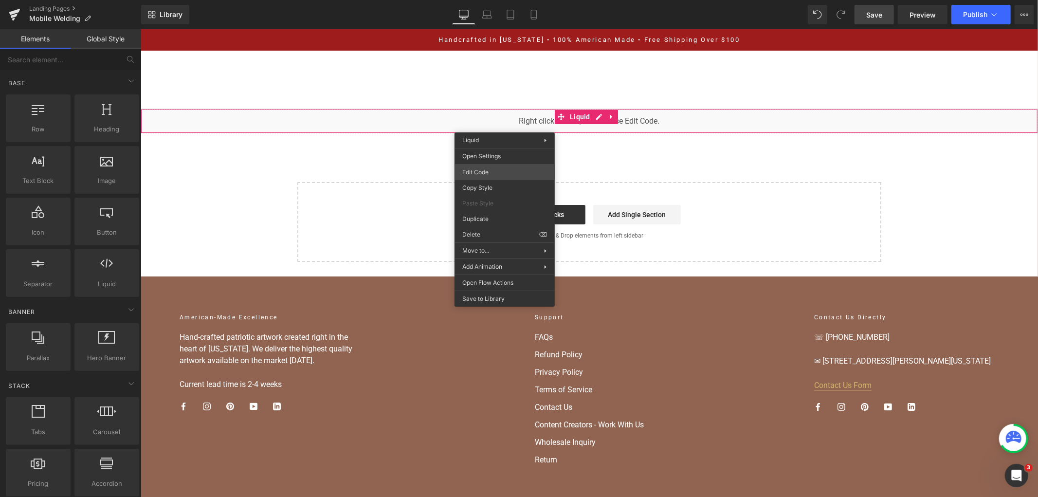
click at [526, 0] on div "You are previewing how the will restyle your page. You can not edit Elements in…" at bounding box center [519, 0] width 1038 height 0
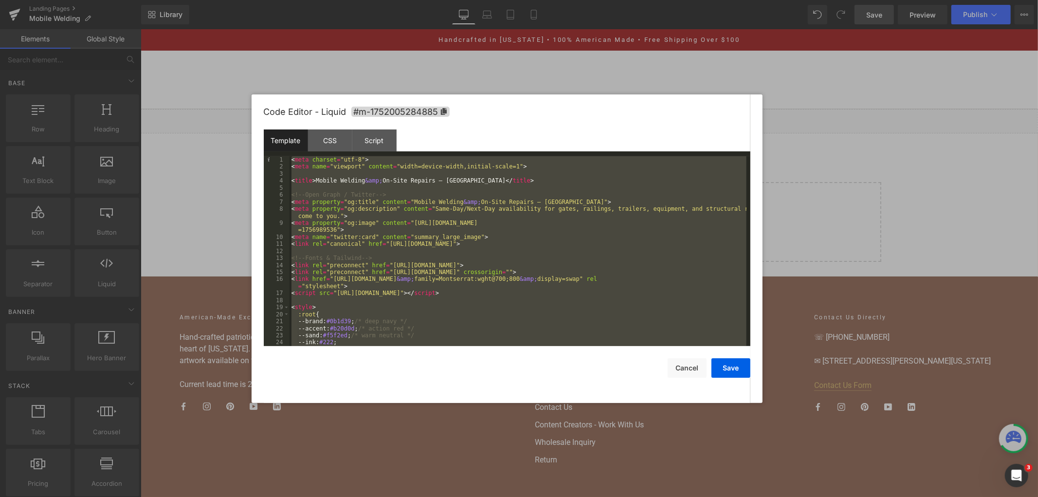
click at [517, 339] on div "< meta charset = "utf-8" > < meta name = "viewport" content = "width=device-wid…" at bounding box center [518, 251] width 457 height 190
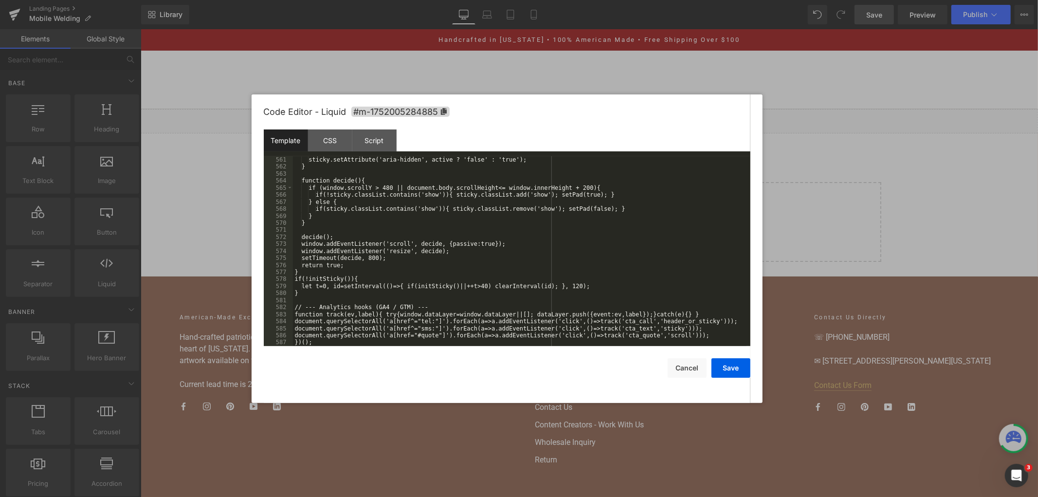
scroll to position [4226, 0]
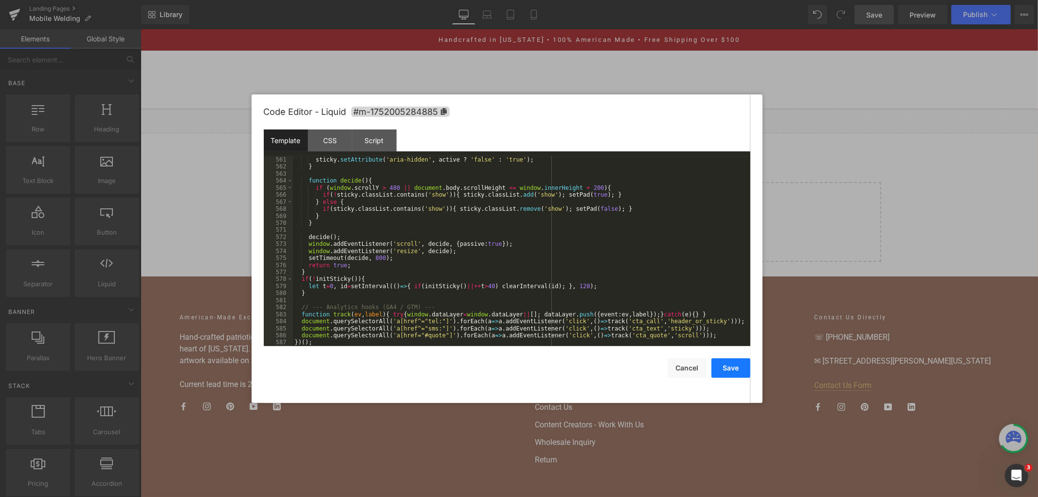
click at [728, 364] on button "Save" at bounding box center [731, 367] width 39 height 19
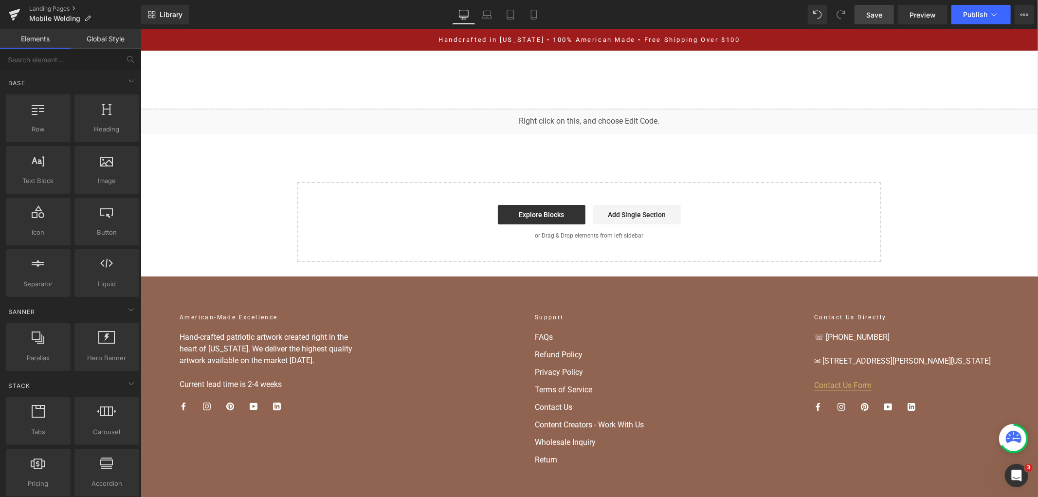
click at [872, 16] on span "Save" at bounding box center [875, 15] width 16 height 10
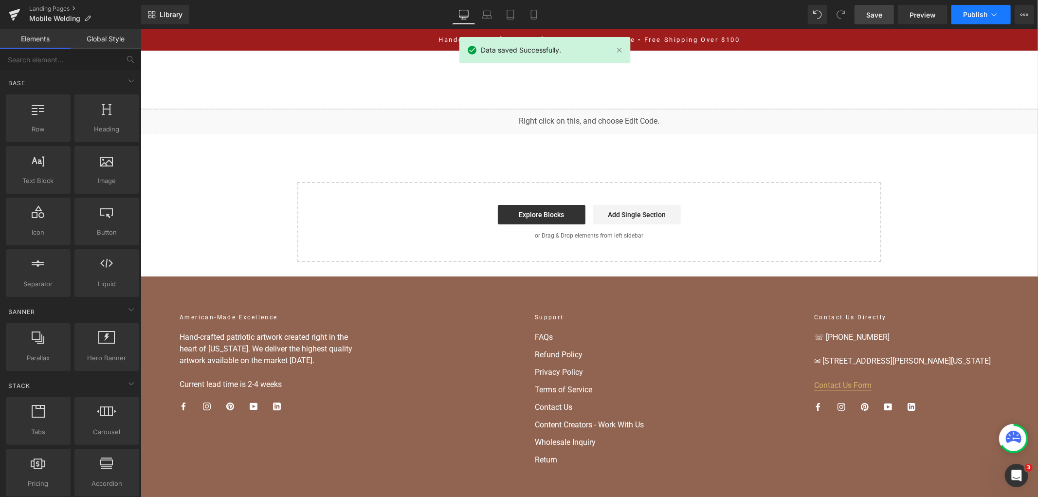
click at [977, 16] on span "Publish" at bounding box center [975, 15] width 24 height 8
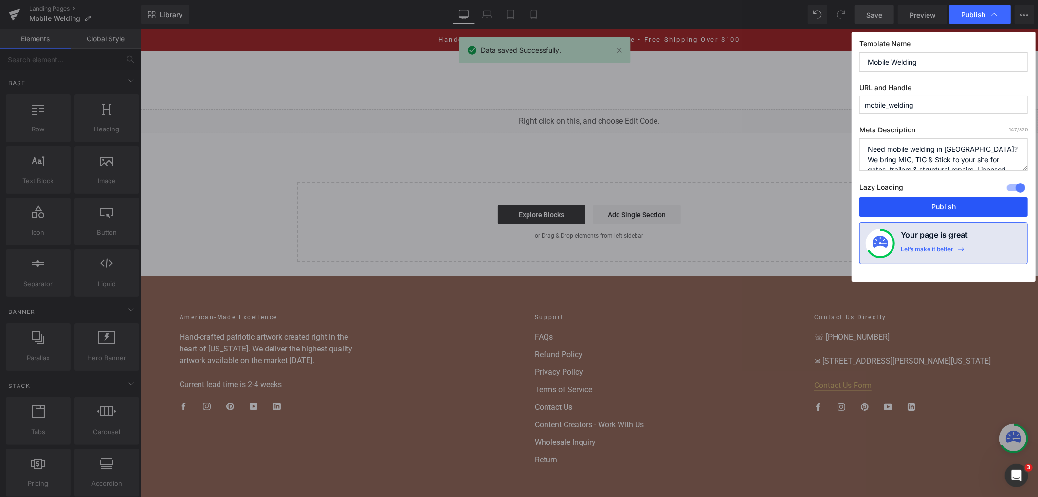
click at [936, 209] on button "Publish" at bounding box center [944, 206] width 168 height 19
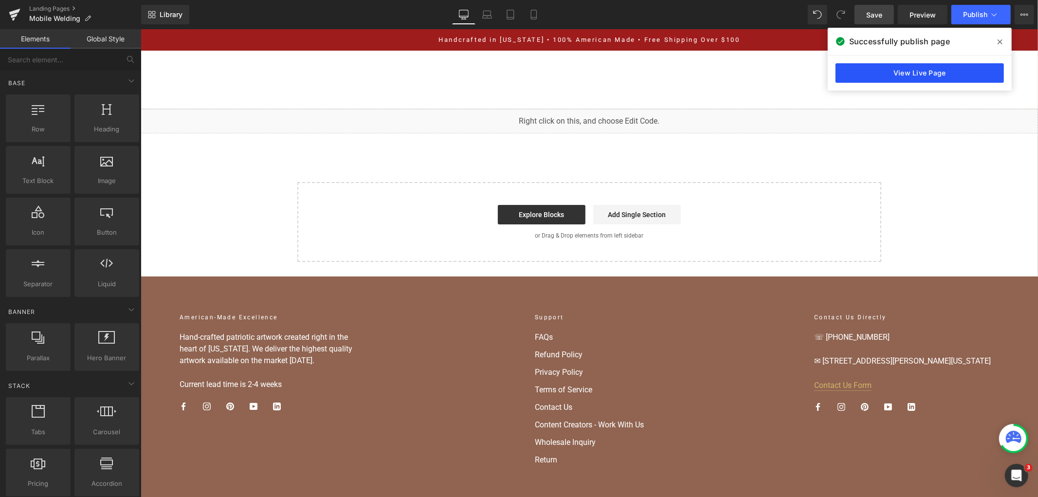
click at [875, 67] on link "View Live Page" at bounding box center [920, 72] width 168 height 19
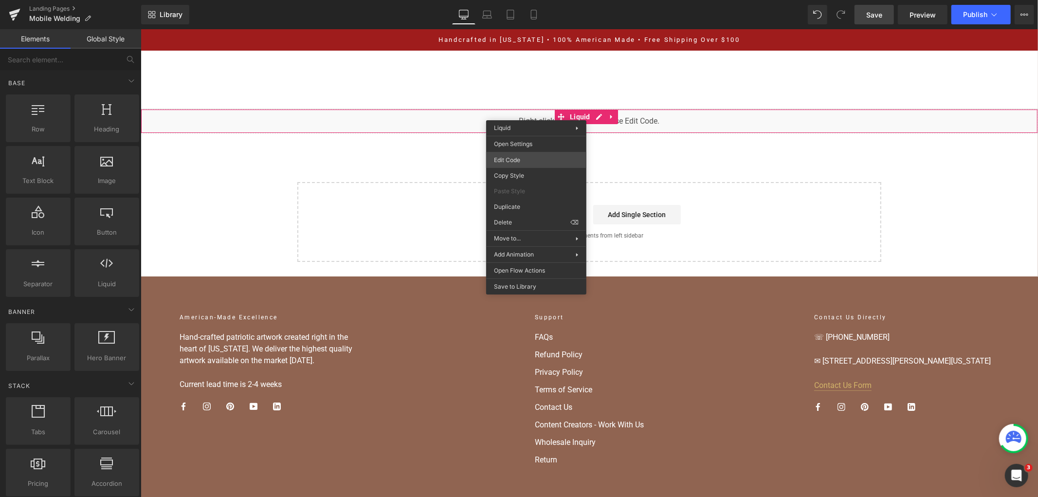
click at [524, 0] on div "You are previewing how the will restyle your page. You can not edit Elements in…" at bounding box center [519, 0] width 1038 height 0
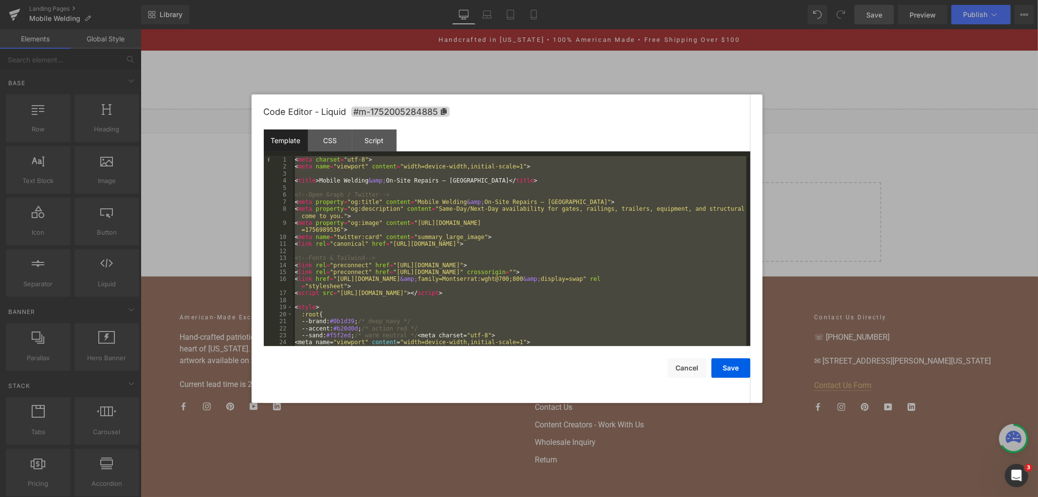
scroll to position [4051, 0]
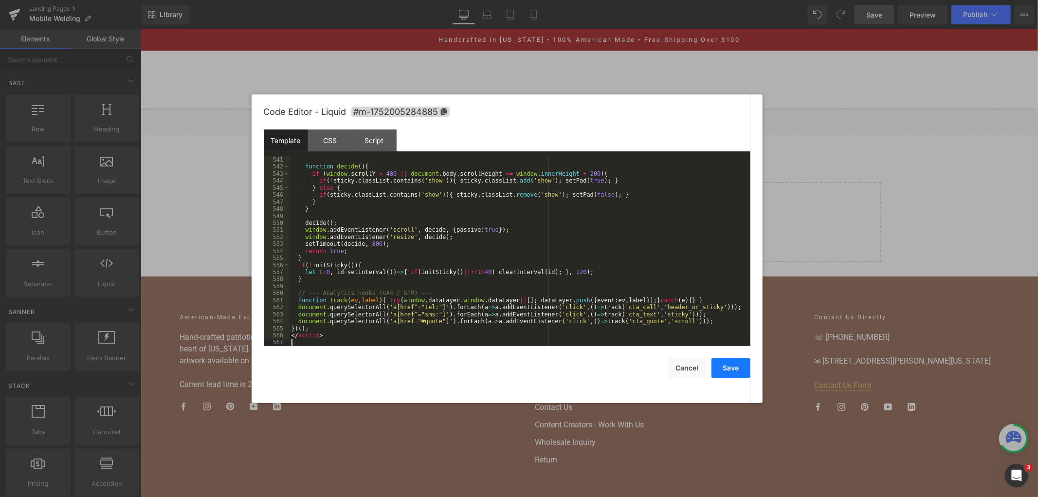
click at [718, 362] on button "Save" at bounding box center [731, 367] width 39 height 19
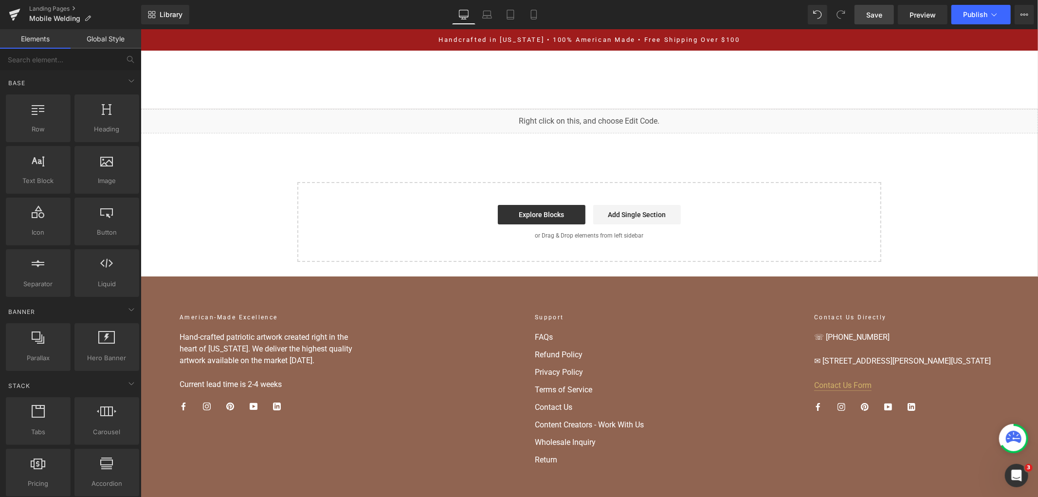
click at [878, 10] on span "Save" at bounding box center [875, 15] width 16 height 10
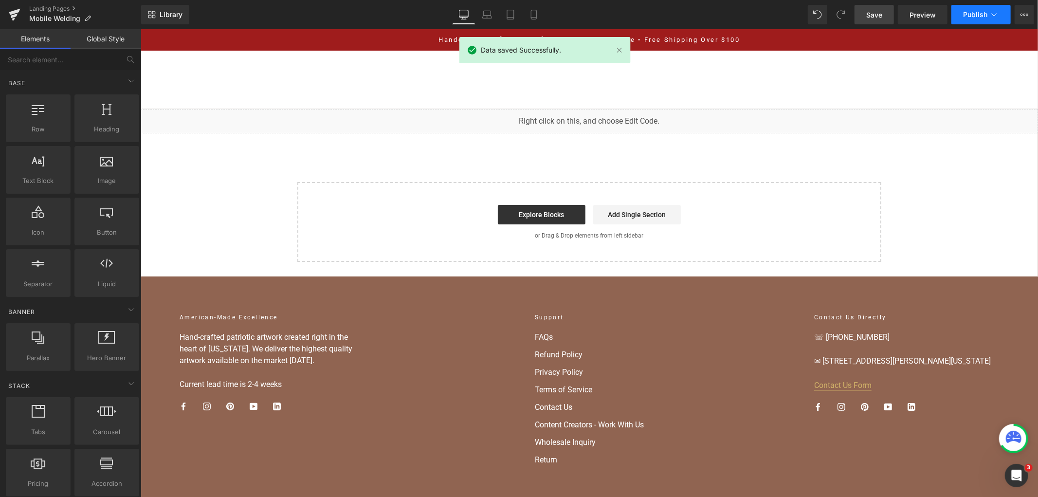
click at [962, 18] on button "Publish" at bounding box center [981, 14] width 59 height 19
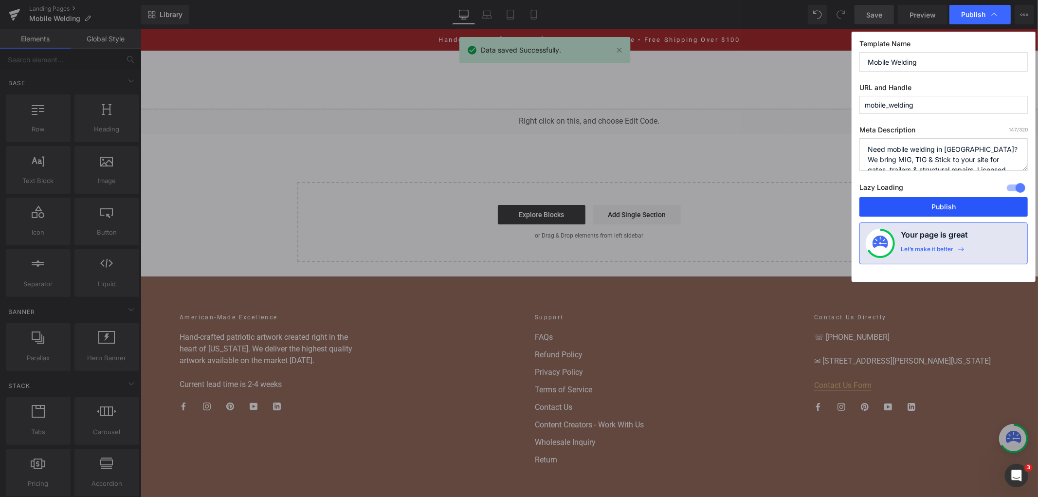
click at [868, 212] on button "Publish" at bounding box center [944, 206] width 168 height 19
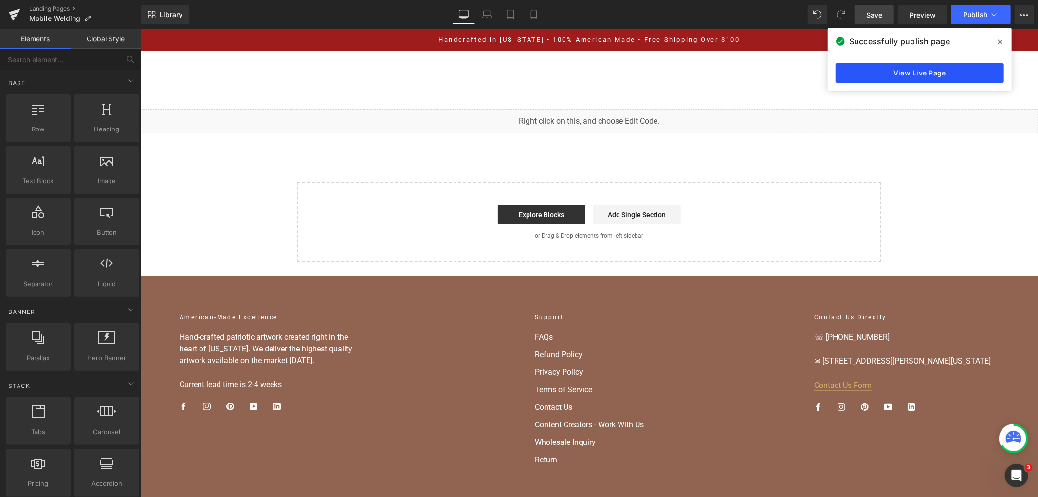
click at [865, 67] on link "View Live Page" at bounding box center [920, 72] width 168 height 19
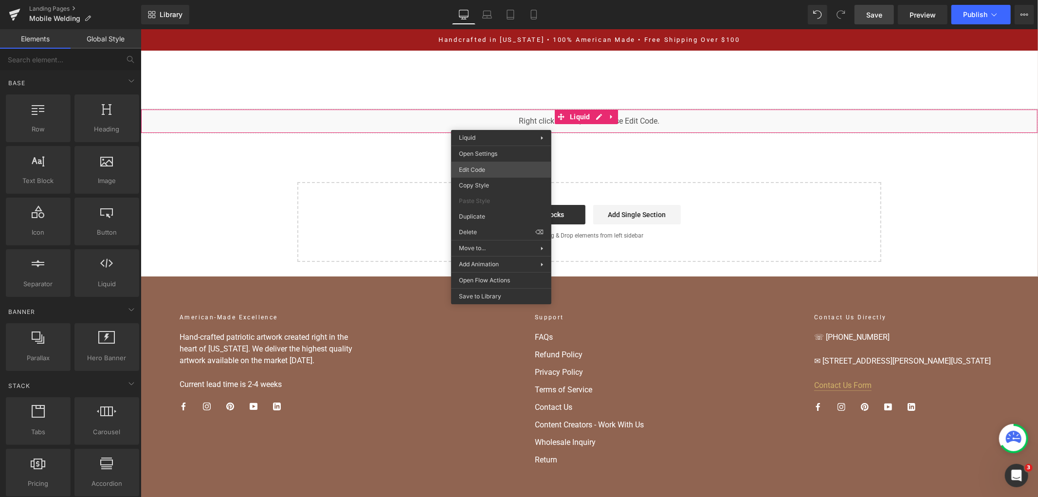
click at [528, 0] on div "You are previewing how the will restyle your page. You can not edit Elements in…" at bounding box center [519, 0] width 1038 height 0
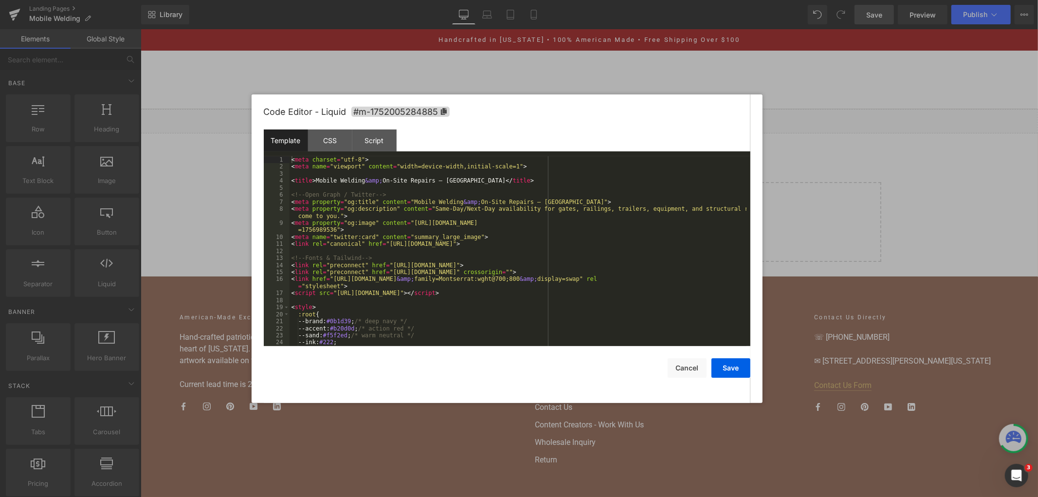
click at [481, 207] on div "< meta charset = "utf-8" > < meta name = "viewport" content = "width=device-wid…" at bounding box center [518, 258] width 457 height 204
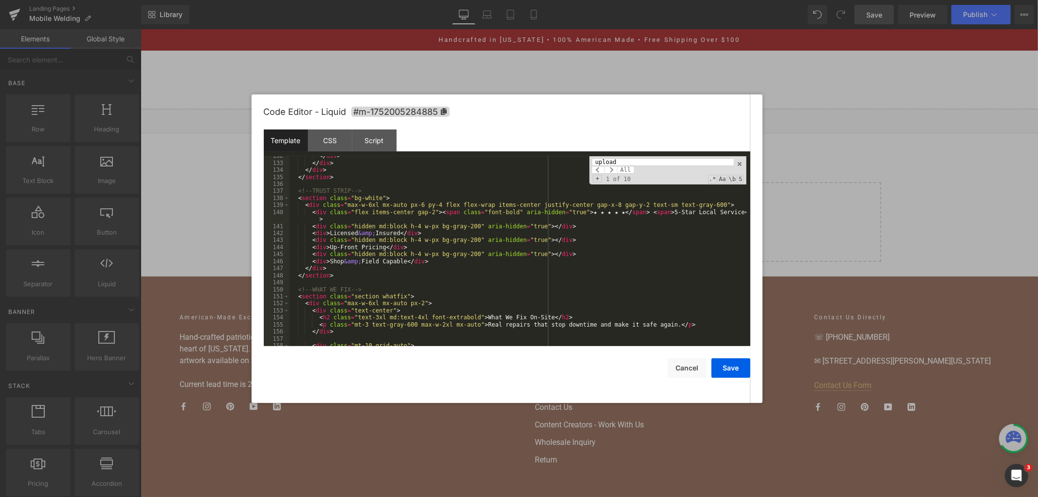
scroll to position [1000, 0]
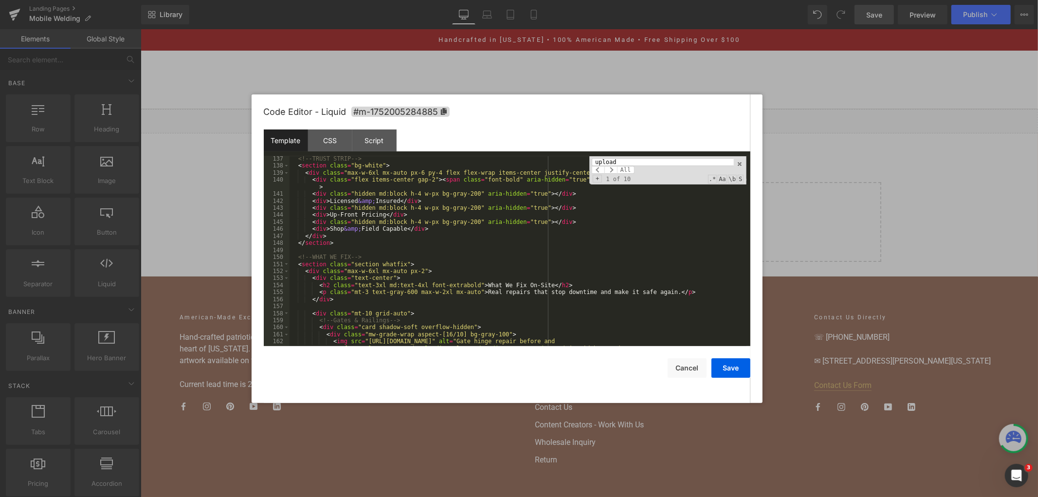
click at [646, 163] on input "upload" at bounding box center [663, 162] width 142 height 8
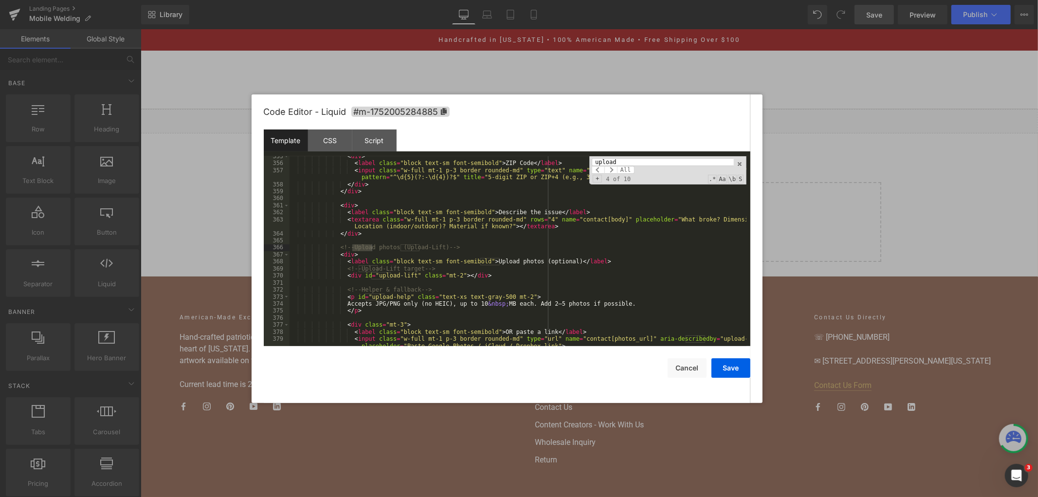
scroll to position [2732, 0]
type input "upload"
click at [465, 263] on div "< div > < label class = "block text-sm font-semibold" > ZIP Code </ label > < i…" at bounding box center [518, 258] width 457 height 211
click at [347, 250] on div "< div > < label class = "block text-sm font-semibold" > ZIP Code </ label > < i…" at bounding box center [518, 258] width 457 height 211
click at [351, 258] on div "< div > < label class = "block text-sm font-semibold" > ZIP Code </ label > < i…" at bounding box center [518, 258] width 457 height 211
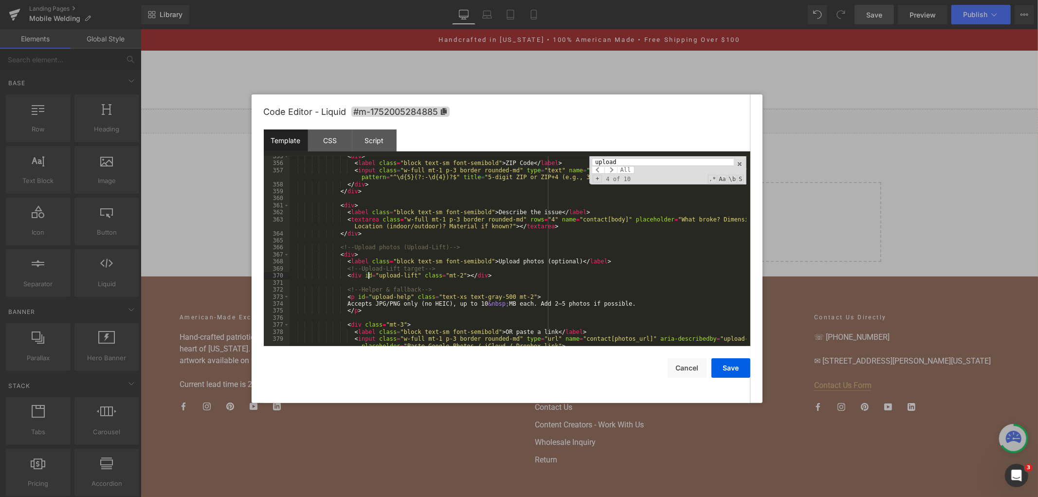
click at [368, 275] on div "< div > < label class = "block text-sm font-semibold" > ZIP Code </ label > < i…" at bounding box center [518, 258] width 457 height 211
click at [360, 261] on div "< div > < label class = "block text-sm font-semibold" > ZIP Code </ label > < i…" at bounding box center [518, 258] width 457 height 211
drag, startPoint x: 339, startPoint y: 259, endPoint x: 612, endPoint y: 265, distance: 273.2
click at [612, 265] on div "< div > < label class = "block text-sm font-semibold" > ZIP Code </ label > < i…" at bounding box center [518, 258] width 457 height 211
click at [593, 259] on div "< div > < label class = "block text-sm font-semibold" > ZIP Code </ label > < i…" at bounding box center [518, 251] width 457 height 190
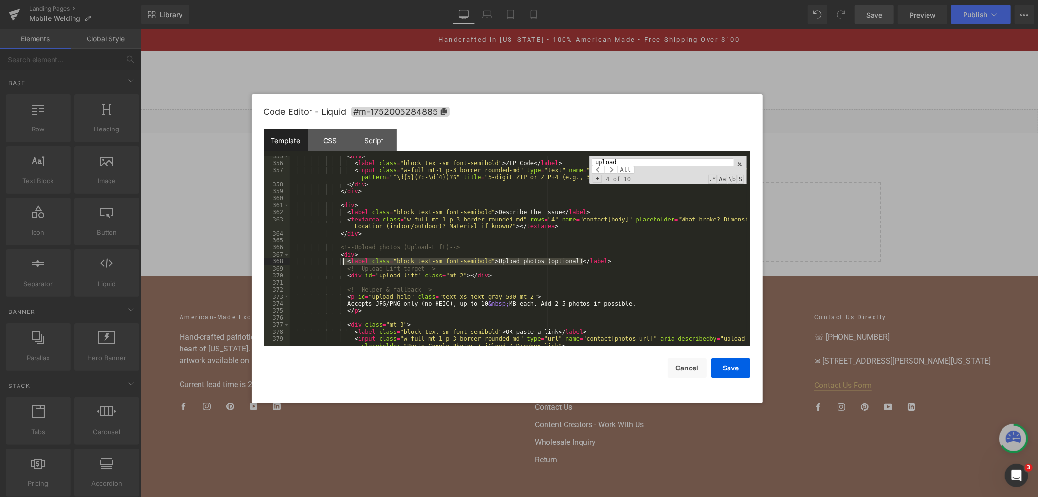
drag, startPoint x: 596, startPoint y: 261, endPoint x: 341, endPoint y: 259, distance: 254.6
click at [341, 259] on div "< div > < label class = "block text-sm font-semibold" > ZIP Code </ label > < i…" at bounding box center [518, 258] width 457 height 211
click at [740, 359] on button "Save" at bounding box center [731, 367] width 39 height 19
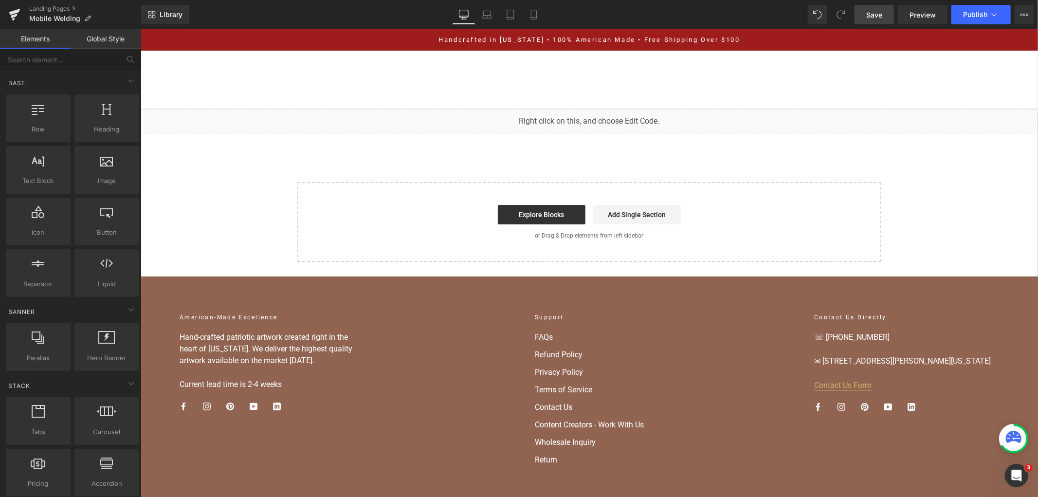
click at [870, 18] on span "Save" at bounding box center [875, 15] width 16 height 10
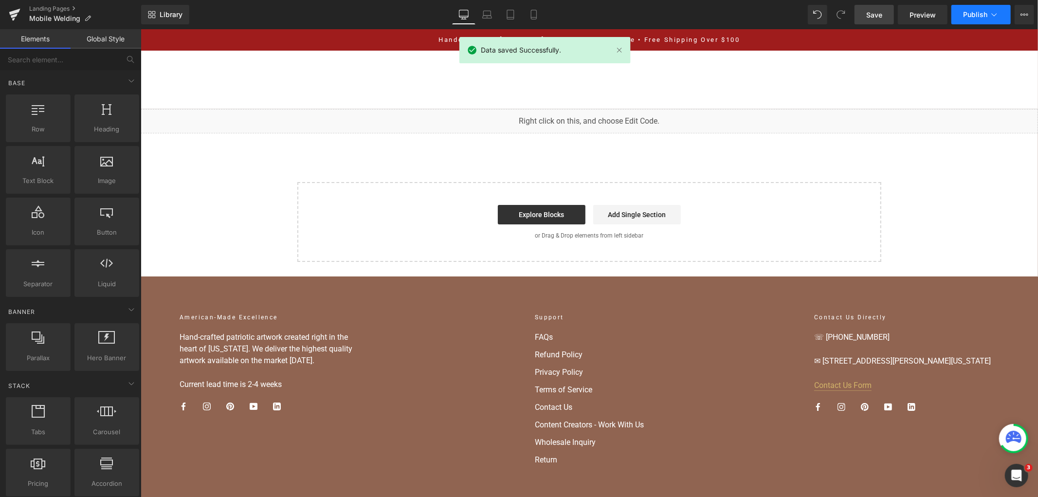
click at [955, 20] on button "Publish" at bounding box center [981, 14] width 59 height 19
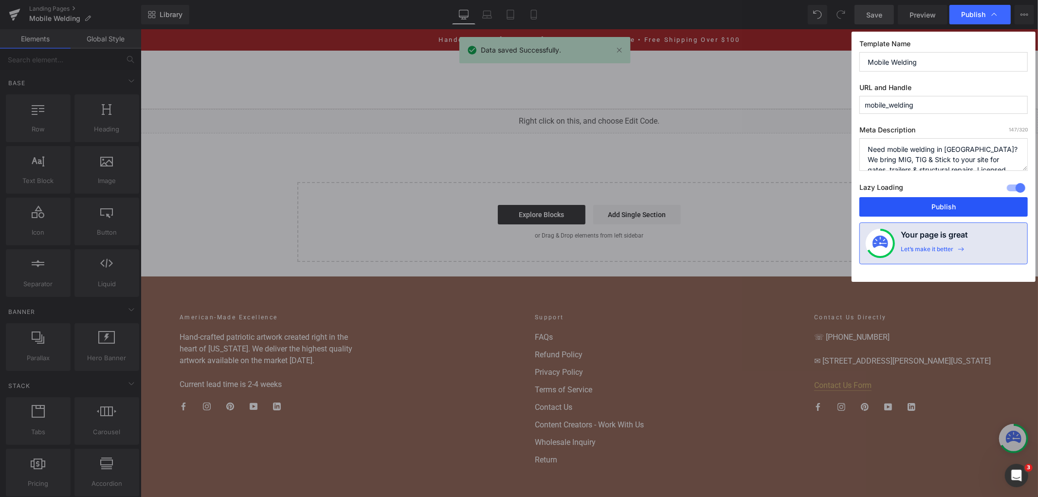
click at [924, 204] on button "Publish" at bounding box center [944, 206] width 168 height 19
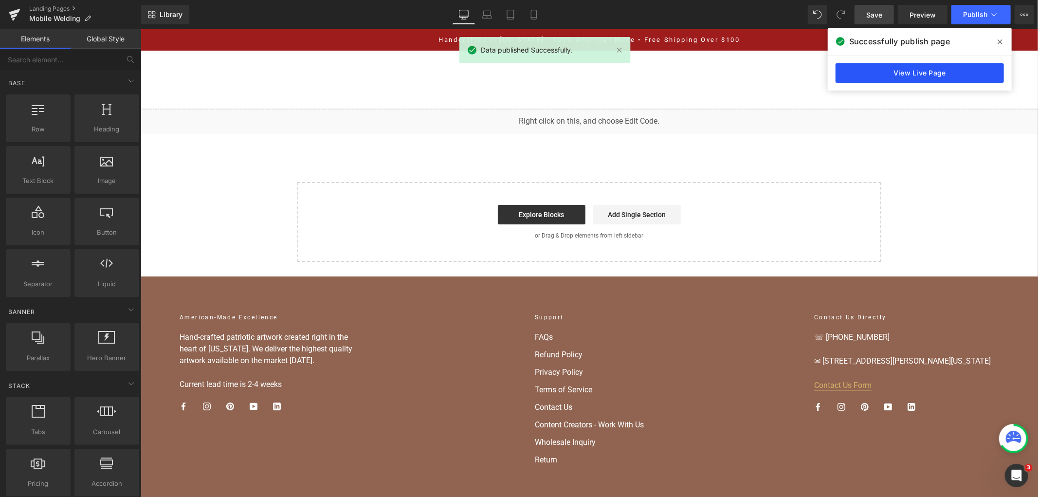
click at [877, 71] on link "View Live Page" at bounding box center [920, 72] width 168 height 19
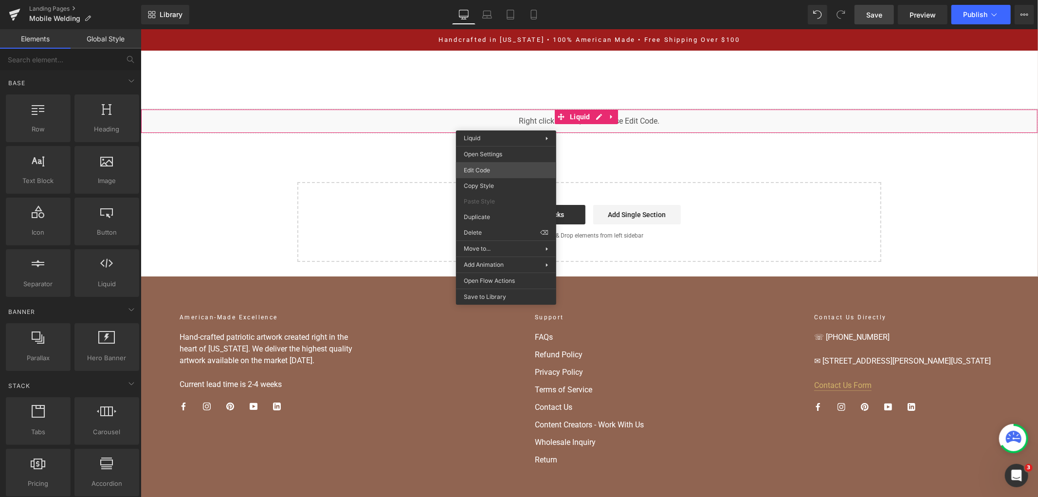
click at [500, 0] on div "You are previewing how the will restyle your page. You can not edit Elements in…" at bounding box center [519, 0] width 1038 height 0
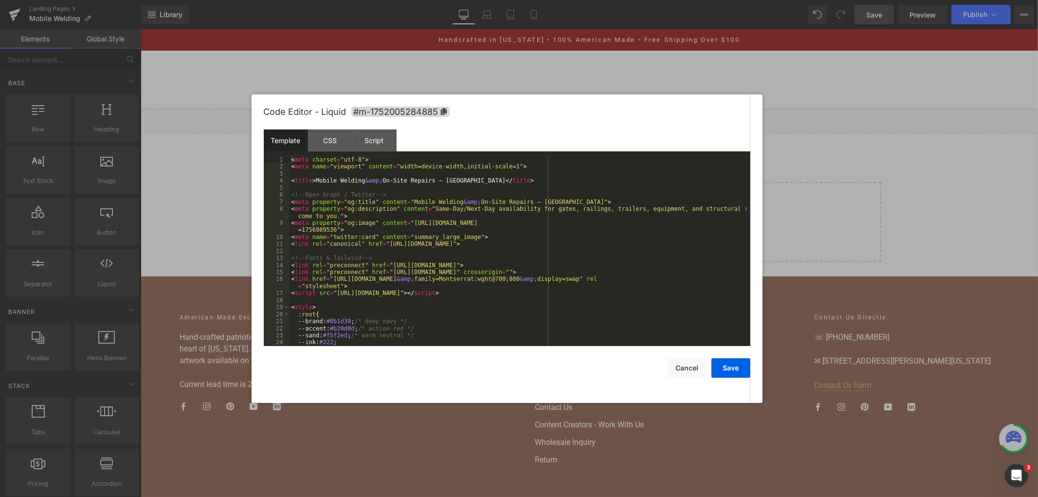
click at [493, 188] on div "< meta charset = "utf-8" > < meta name = "viewport" content = "width=device-wid…" at bounding box center [518, 258] width 457 height 204
click at [618, 230] on div "< meta charset = "utf-8" > < meta name = "viewport" content = "width=device-wid…" at bounding box center [518, 258] width 457 height 204
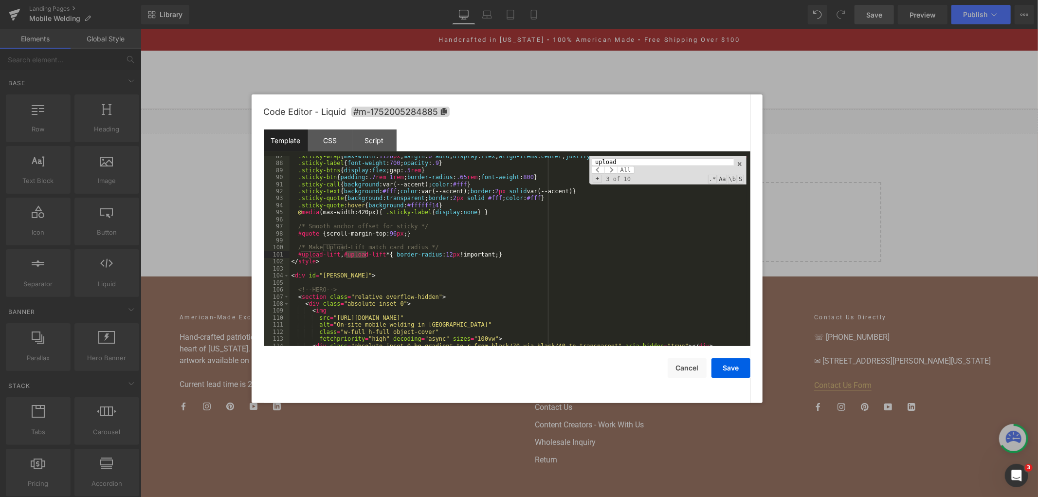
scroll to position [2802, 0]
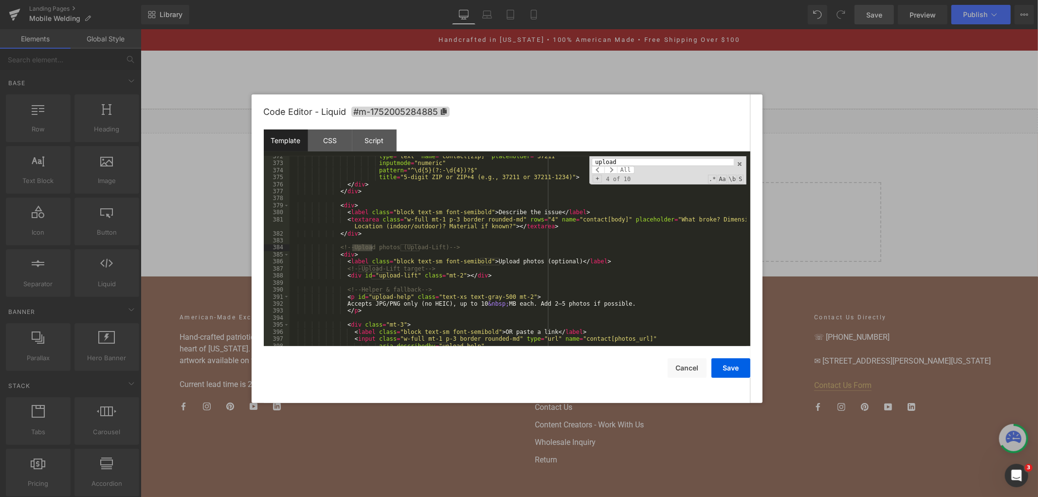
type input "upload"
drag, startPoint x: 555, startPoint y: 262, endPoint x: 480, endPoint y: 261, distance: 75.5
click at [480, 261] on div "type = "text" name = "contact[zip]" placeholder = "37211" inputmode = "numeric"…" at bounding box center [518, 255] width 457 height 204
click at [517, 236] on div "type = "text" name = "contact[zip]" placeholder = "37211" inputmode = "numeric"…" at bounding box center [518, 255] width 457 height 204
click at [724, 365] on button "Save" at bounding box center [731, 367] width 39 height 19
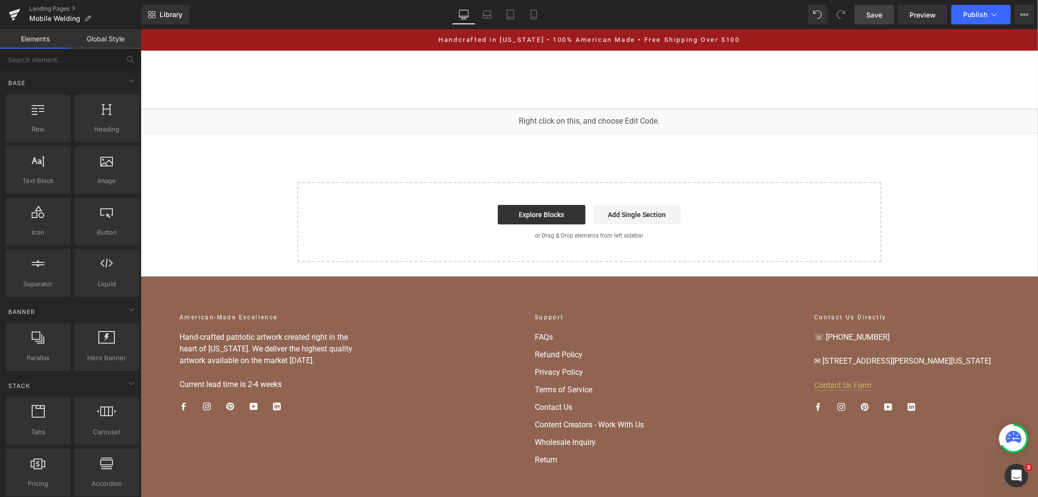
click at [876, 19] on span "Save" at bounding box center [875, 15] width 16 height 10
click at [974, 11] on span "Publish" at bounding box center [975, 15] width 24 height 8
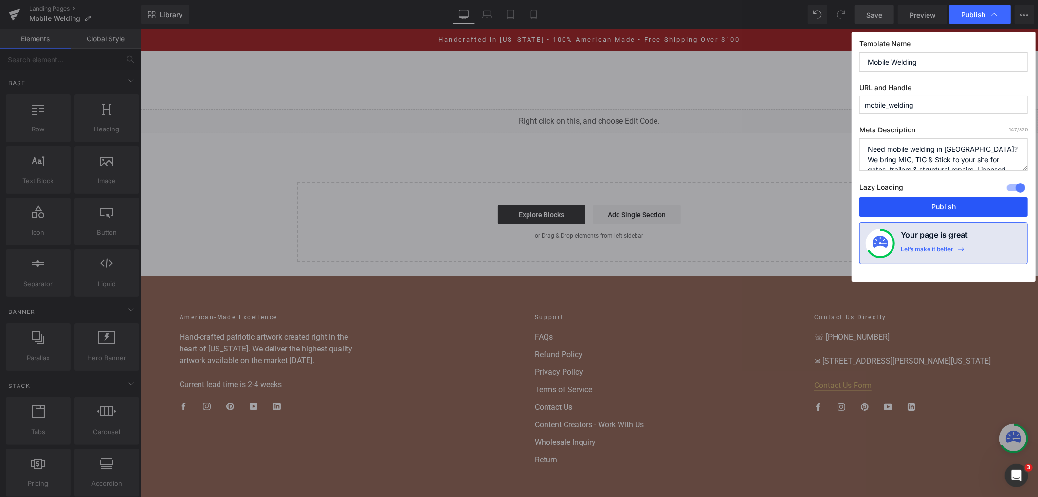
click at [906, 203] on button "Publish" at bounding box center [944, 206] width 168 height 19
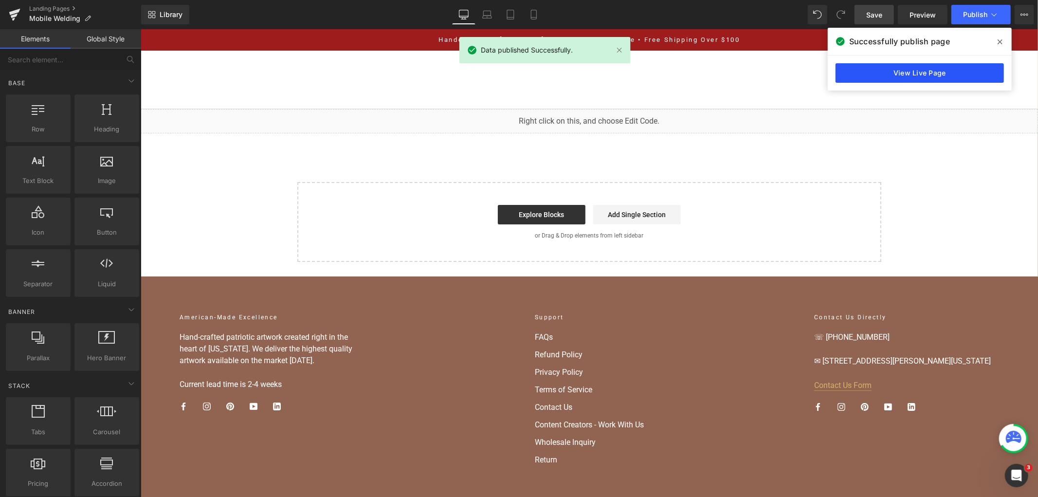
click at [882, 74] on link "View Live Page" at bounding box center [920, 72] width 168 height 19
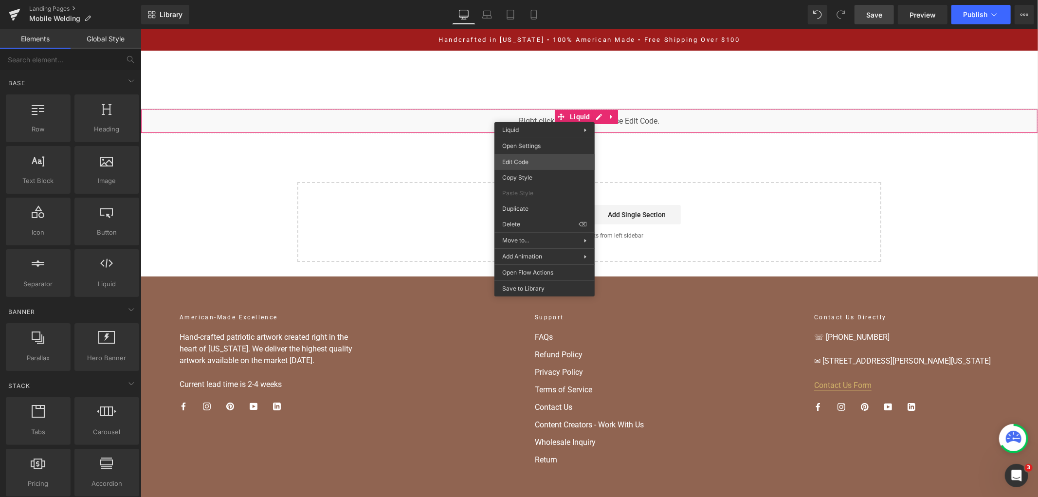
click at [524, 0] on div "You are previewing how the will restyle your page. You can not edit Elements in…" at bounding box center [519, 0] width 1038 height 0
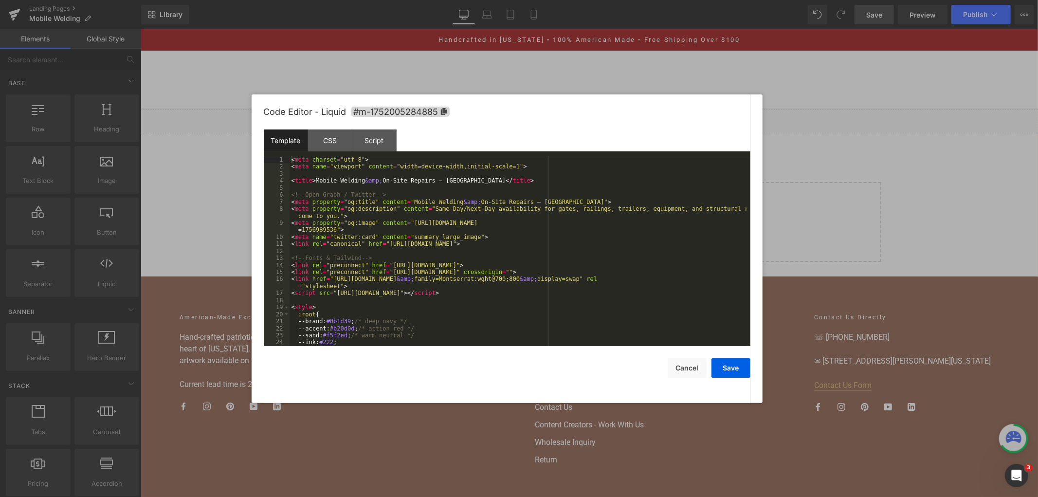
scroll to position [97, 0]
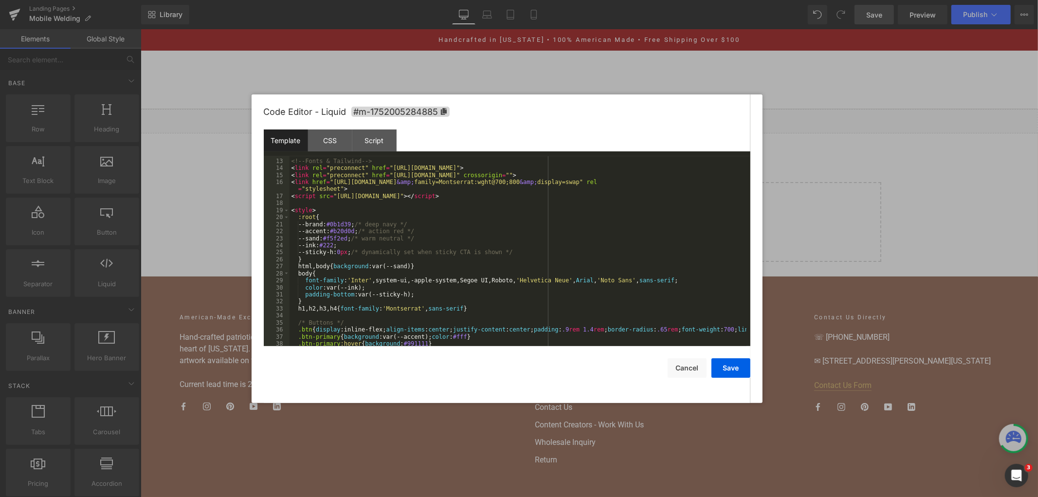
click at [542, 382] on div "Code Editor - Liquid #m-1752005284885 Template CSS Script Data 12 13 14 15 16 1…" at bounding box center [507, 248] width 487 height 309
click at [533, 296] on div "<!-- Fonts & Tailwind --> < link rel = "preconnect" href = "https://fonts.googl…" at bounding box center [518, 252] width 457 height 204
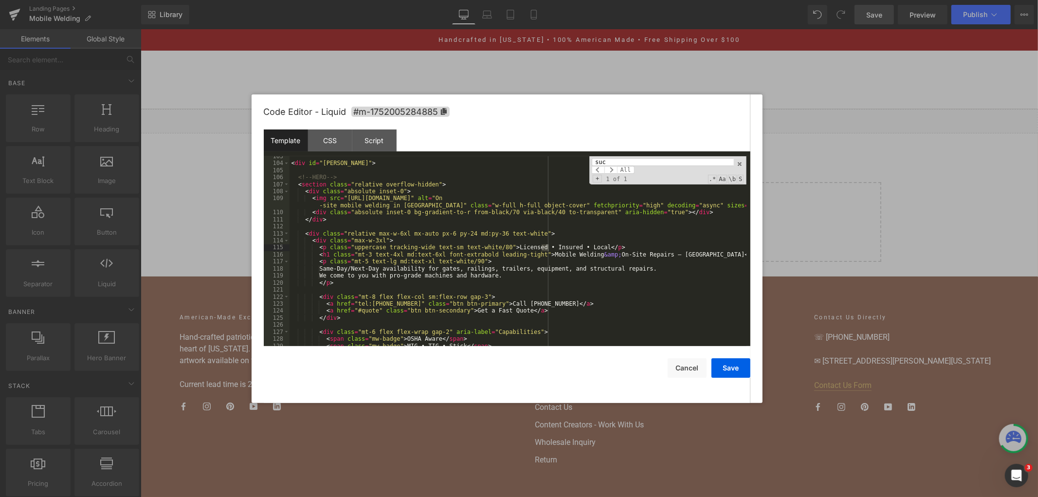
scroll to position [2373, 0]
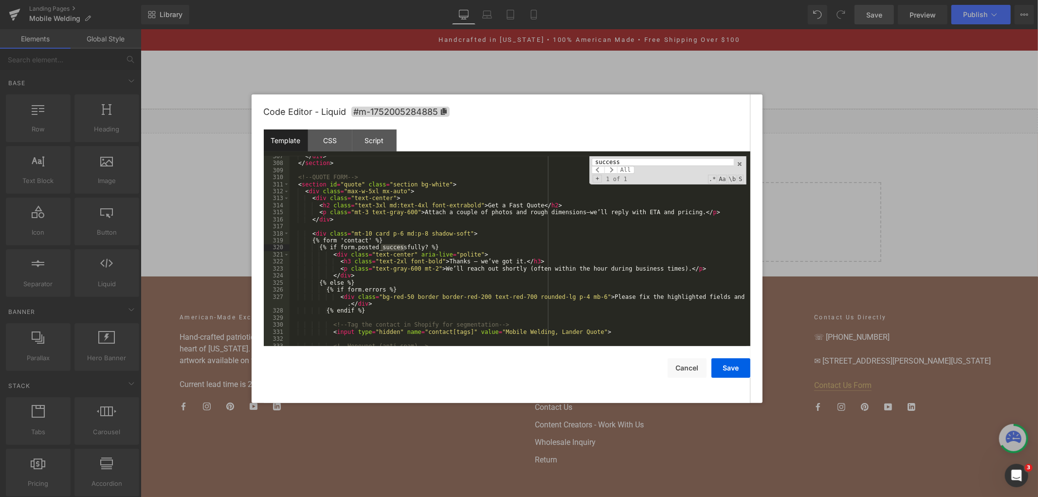
type input "success"
click at [468, 277] on div "</ div > </ section > <!-- QUOTE FORM --> < section id = "quote" class = "secti…" at bounding box center [518, 255] width 457 height 204
click at [358, 232] on div "</ div > </ section > <!-- QUOTE FORM --> < section id = "quote" class = "secti…" at bounding box center [518, 255] width 457 height 204
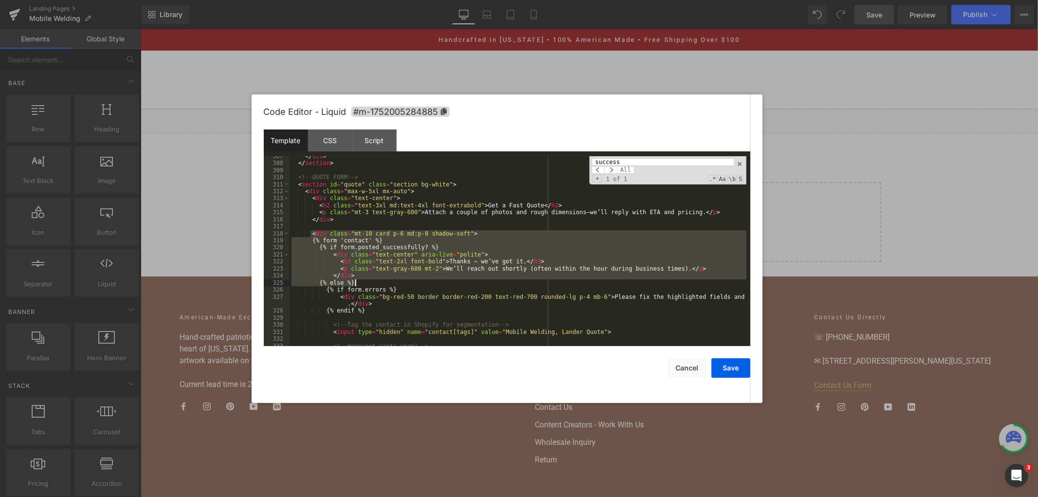
drag, startPoint x: 310, startPoint y: 231, endPoint x: 421, endPoint y: 283, distance: 122.2
click at [421, 283] on div "</ div > </ section > <!-- QUOTE FORM --> < section id = "quote" class = "secti…" at bounding box center [518, 255] width 457 height 204
click at [359, 250] on div "</ div > </ section > <!-- QUOTE FORM --> < section id = "quote" class = "secti…" at bounding box center [518, 251] width 457 height 190
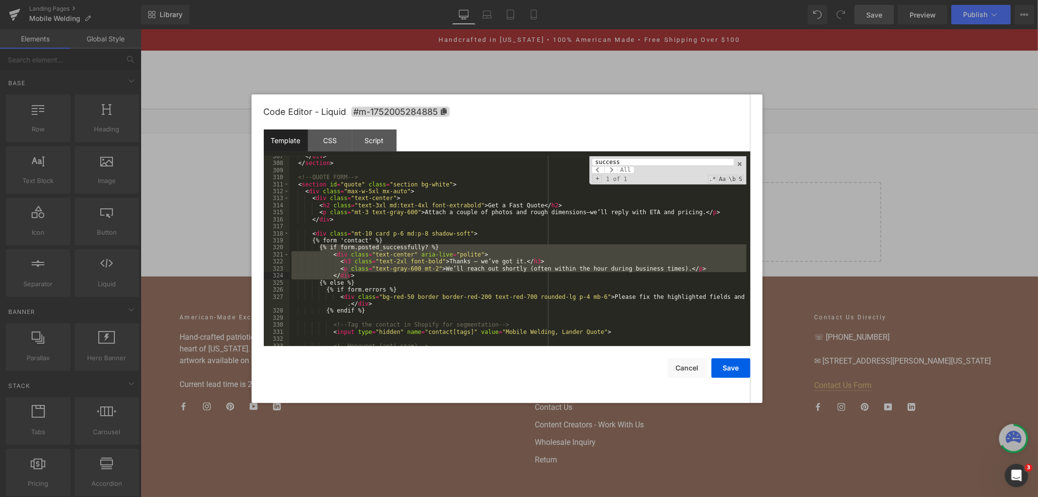
drag, startPoint x: 320, startPoint y: 248, endPoint x: 376, endPoint y: 276, distance: 62.7
click at [376, 276] on div "</ div > </ section > <!-- QUOTE FORM --> < section id = "quote" class = "secti…" at bounding box center [518, 255] width 457 height 204
drag, startPoint x: 369, startPoint y: 281, endPoint x: 310, endPoint y: 250, distance: 67.3
click at [310, 250] on div "</ div > </ section > <!-- QUOTE FORM --> < section id = "quote" class = "secti…" at bounding box center [518, 255] width 457 height 204
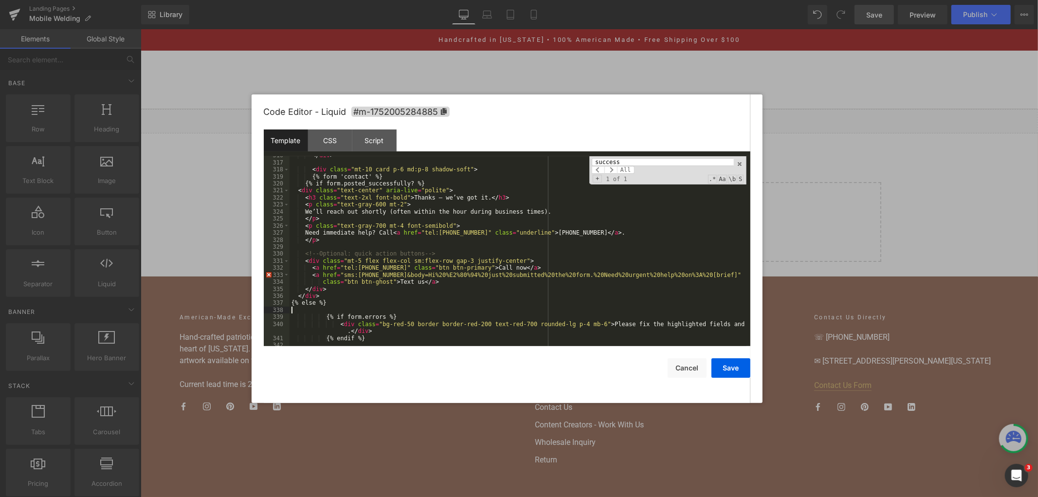
scroll to position [2437, 0]
click at [490, 296] on div "</ div > < div class = "mt-10 card p-6 md:p-8 shadow-soft" > {% form 'contact' …" at bounding box center [518, 254] width 457 height 204
click at [489, 245] on div "</ div > < div class = "mt-10 card p-6 md:p-8 shadow-soft" > {% form 'contact' …" at bounding box center [518, 254] width 457 height 204
click at [732, 367] on button "Save" at bounding box center [731, 367] width 39 height 19
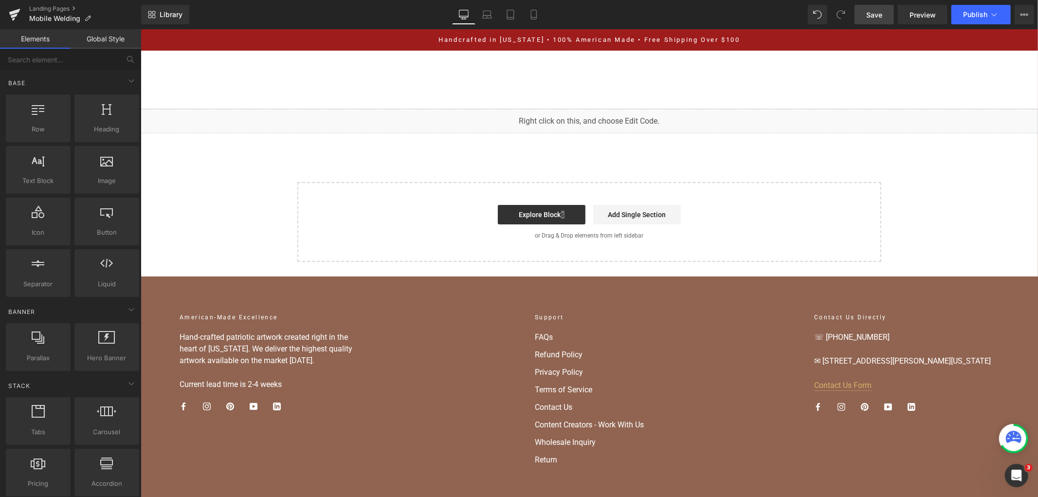
click at [892, 17] on link "Save" at bounding box center [874, 14] width 39 height 19
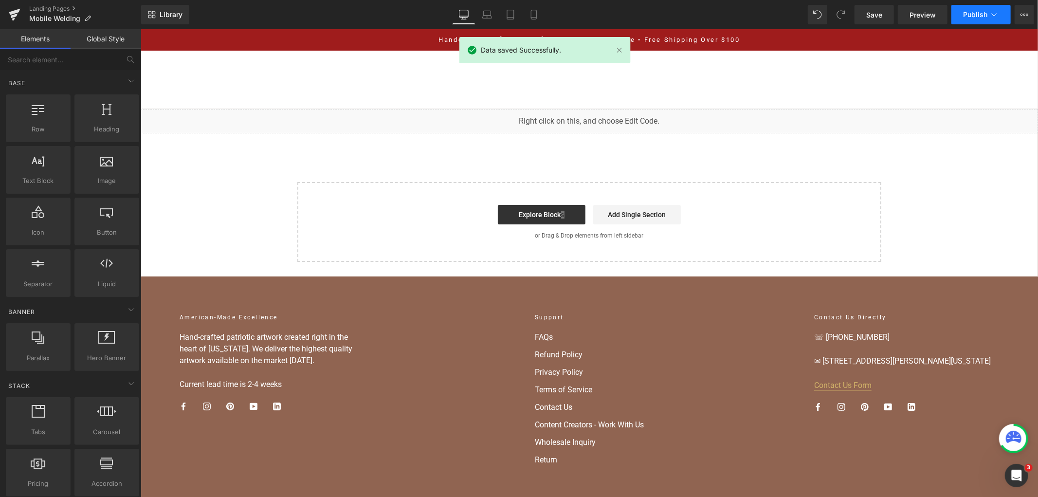
click at [987, 9] on button "Publish" at bounding box center [981, 14] width 59 height 19
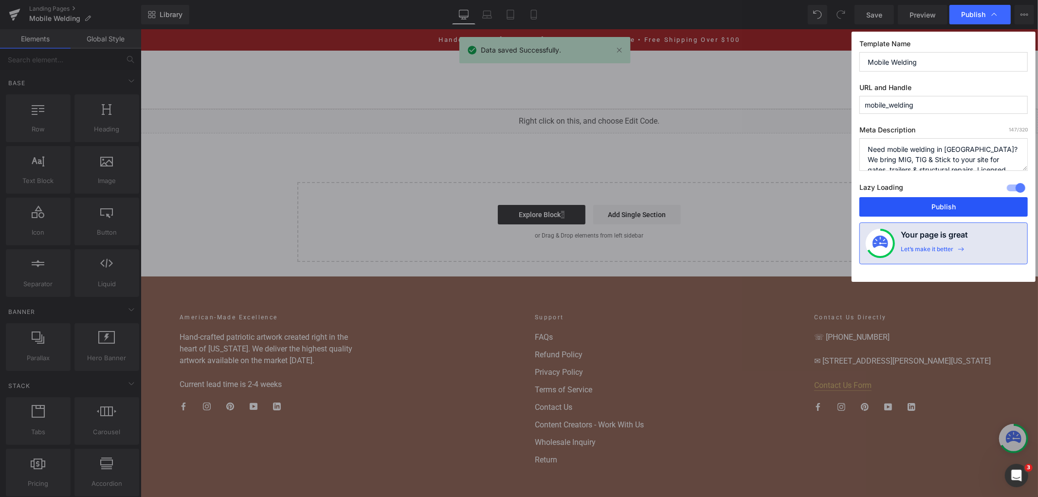
click at [929, 205] on button "Publish" at bounding box center [944, 206] width 168 height 19
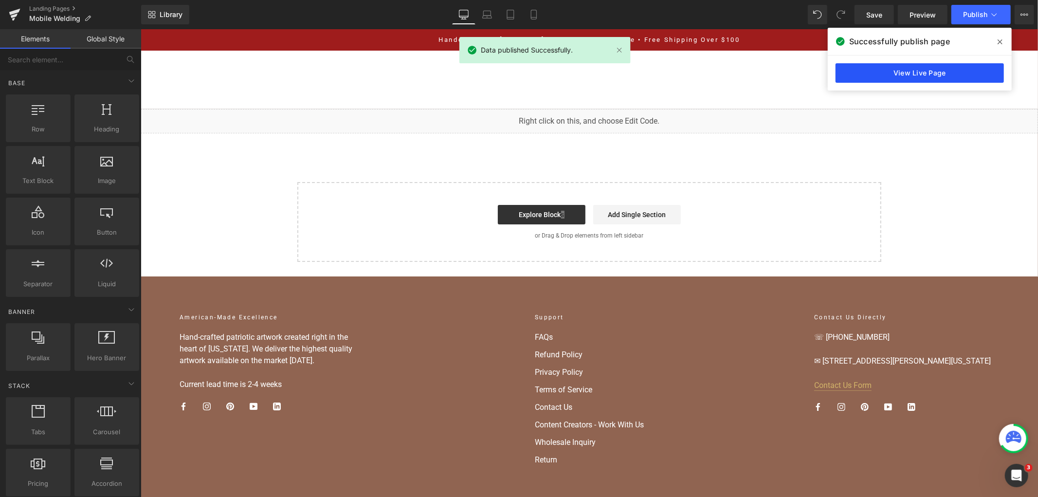
click at [948, 72] on link "View Live Page" at bounding box center [920, 72] width 168 height 19
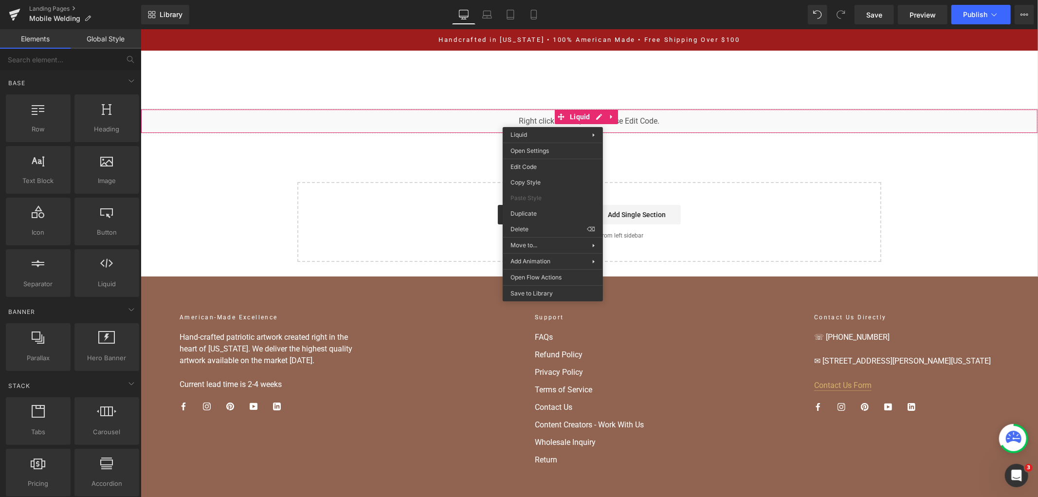
click at [565, 0] on div "You are previewing how the will restyle your page. You can not edit Elements in…" at bounding box center [519, 0] width 1038 height 0
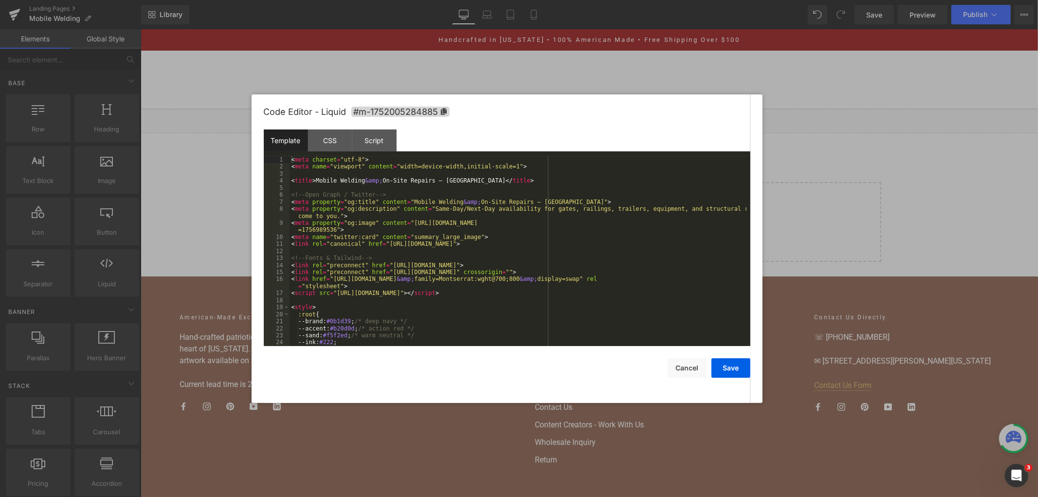
click at [542, 183] on div "< meta charset = "utf-8" > < meta name = "viewport" content = "width=device-wid…" at bounding box center [518, 258] width 457 height 204
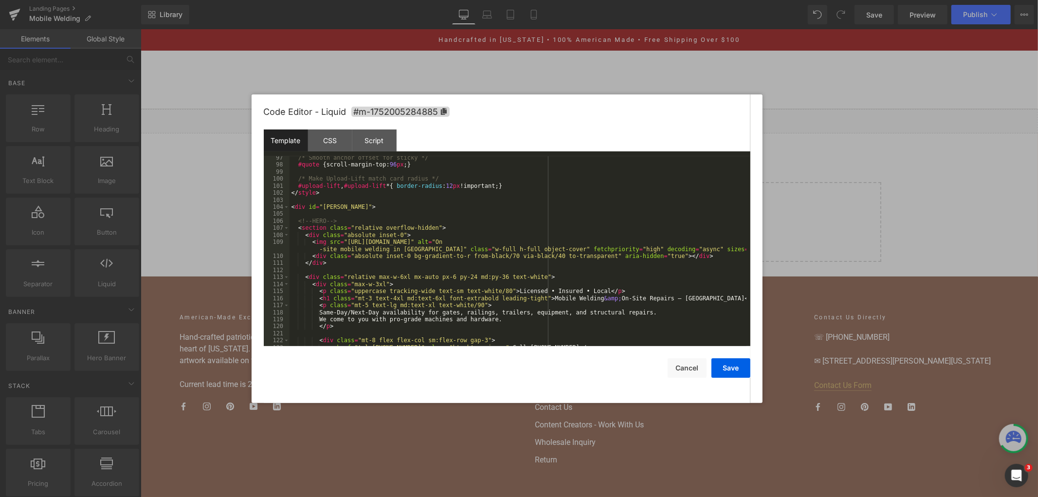
scroll to position [712, 0]
click at [545, 230] on div "/* Smooth anchor offset for sticky */ #quote { scroll-margin-top: 96 px ; } /* …" at bounding box center [518, 256] width 457 height 204
click at [521, 275] on div "/* Smooth anchor offset for sticky */ #quote { scroll-margin-top: 96 px ; } /* …" at bounding box center [518, 256] width 457 height 204
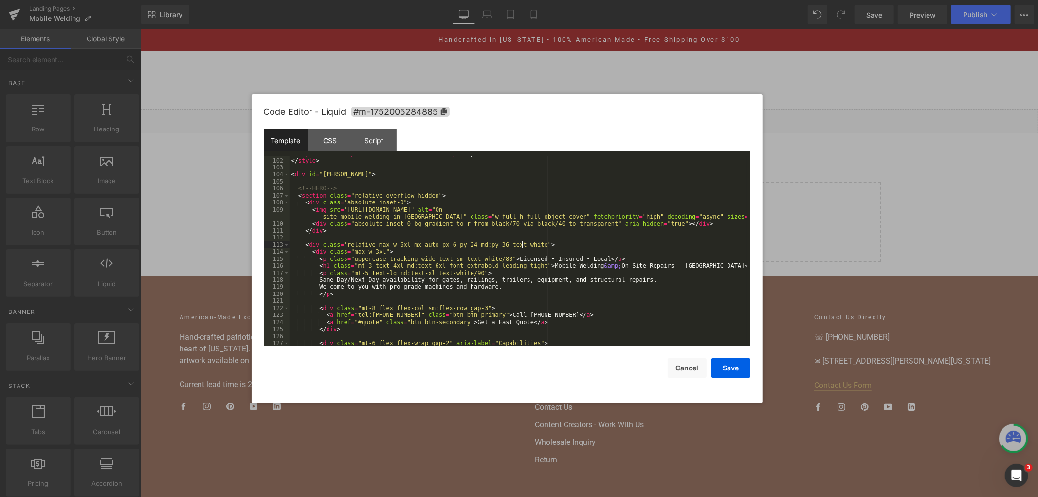
scroll to position [745, 0]
click at [492, 254] on div "#upload-lift , #upload-lift * { border-radius : 12 px !important; } </ style > …" at bounding box center [518, 252] width 457 height 204
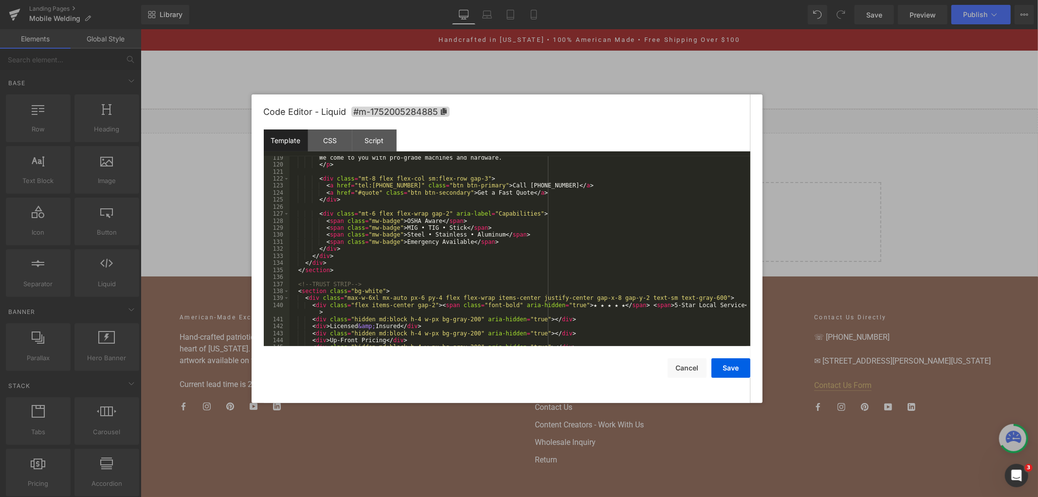
scroll to position [907, 0]
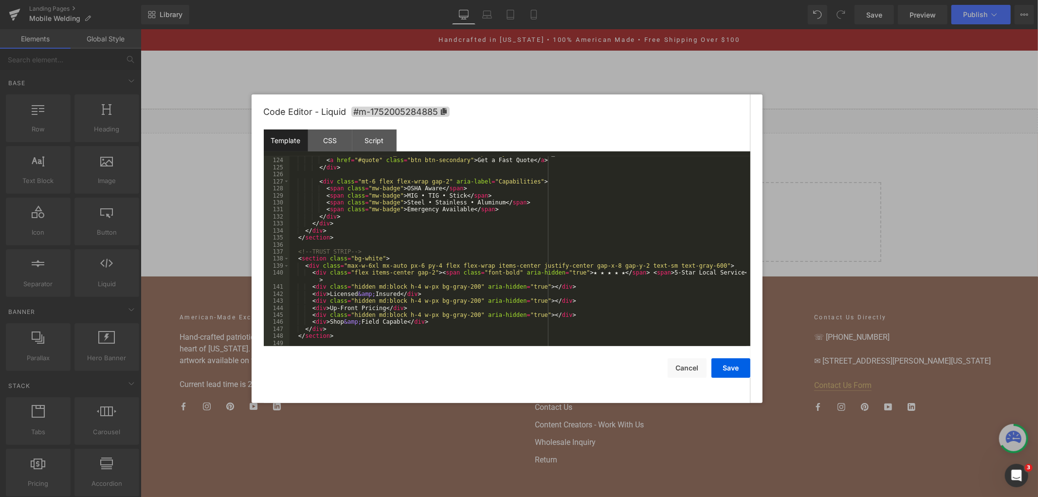
click at [459, 243] on div "< a href = "tel:+16158104910" class = "btn btn-primary" > Call (615) 810-4910 <…" at bounding box center [518, 252] width 457 height 204
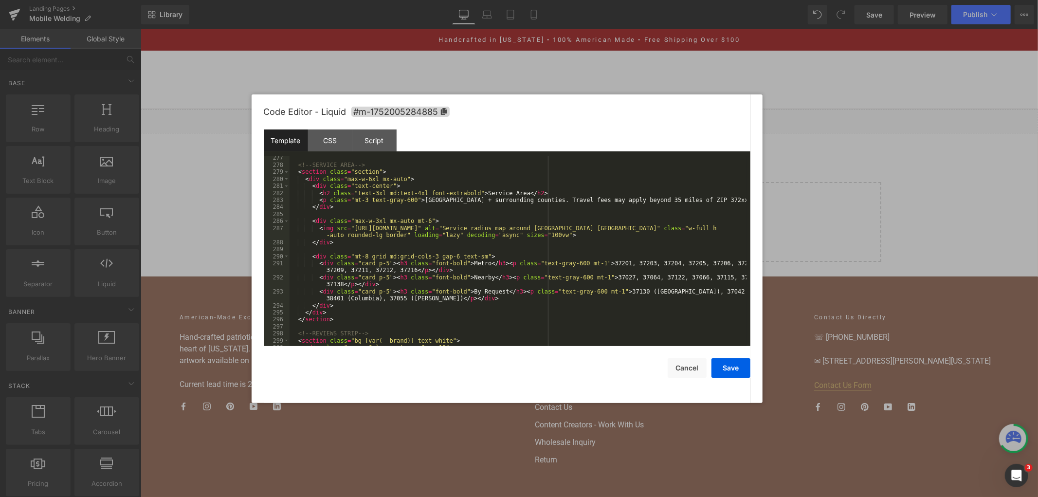
scroll to position [2104, 0]
drag, startPoint x: 544, startPoint y: 226, endPoint x: 351, endPoint y: 231, distance: 193.8
click at [351, 231] on div "<!-- SERVICE AREA --> < section class = "section" > < div class = "max-w-6xl mx…" at bounding box center [518, 256] width 457 height 204
click at [729, 366] on button "Save" at bounding box center [731, 367] width 39 height 19
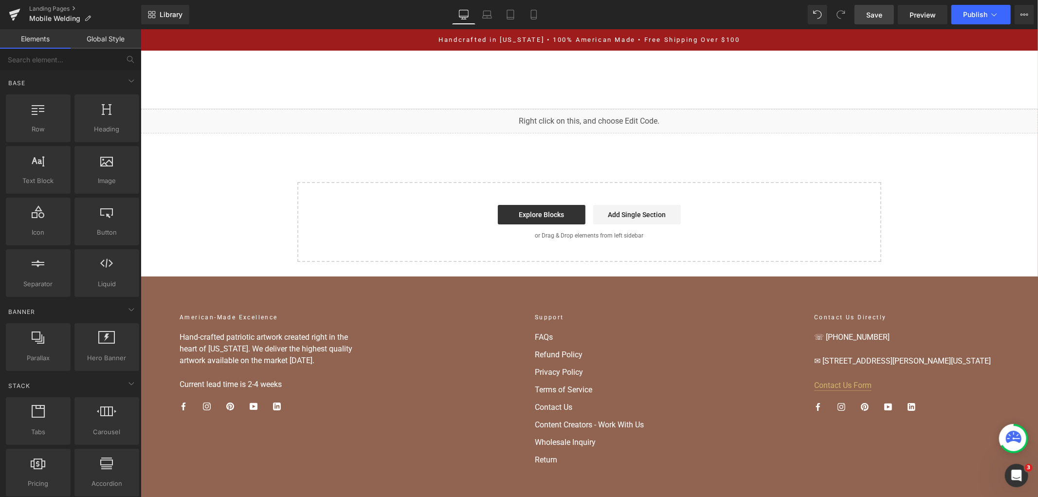
click at [881, 18] on span "Save" at bounding box center [875, 15] width 16 height 10
click at [870, 17] on span "Save" at bounding box center [875, 15] width 16 height 10
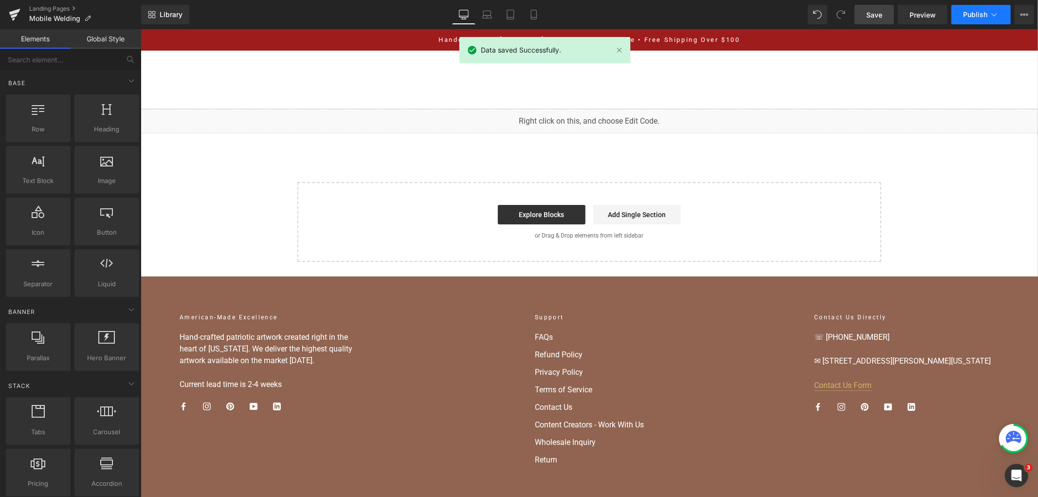
click at [956, 18] on button "Publish" at bounding box center [981, 14] width 59 height 19
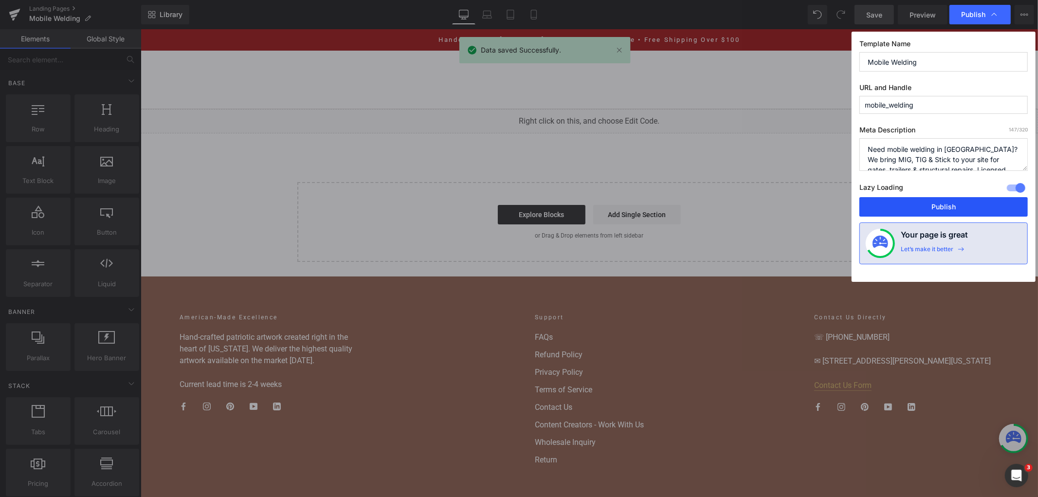
click at [907, 203] on button "Publish" at bounding box center [944, 206] width 168 height 19
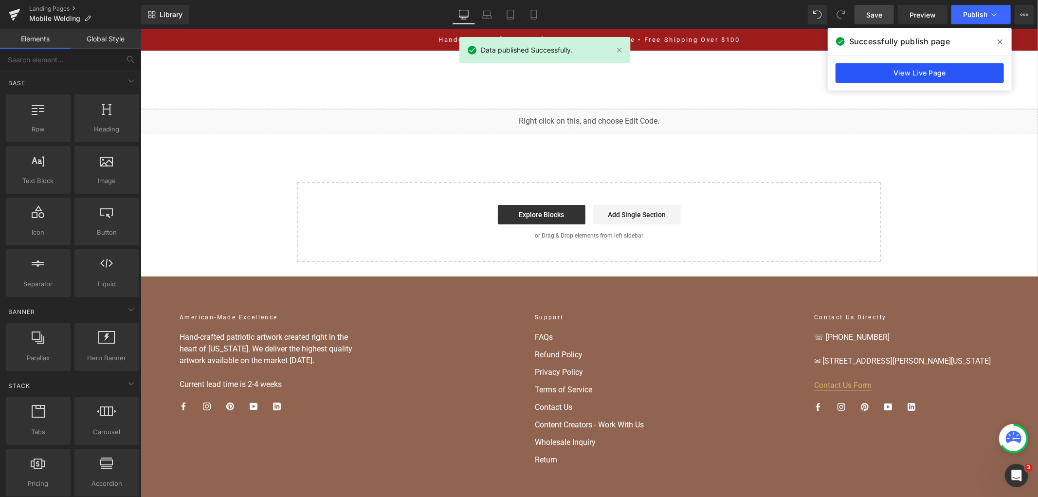
click at [876, 71] on link "View Live Page" at bounding box center [920, 72] width 168 height 19
